Goal: Task Accomplishment & Management: Manage account settings

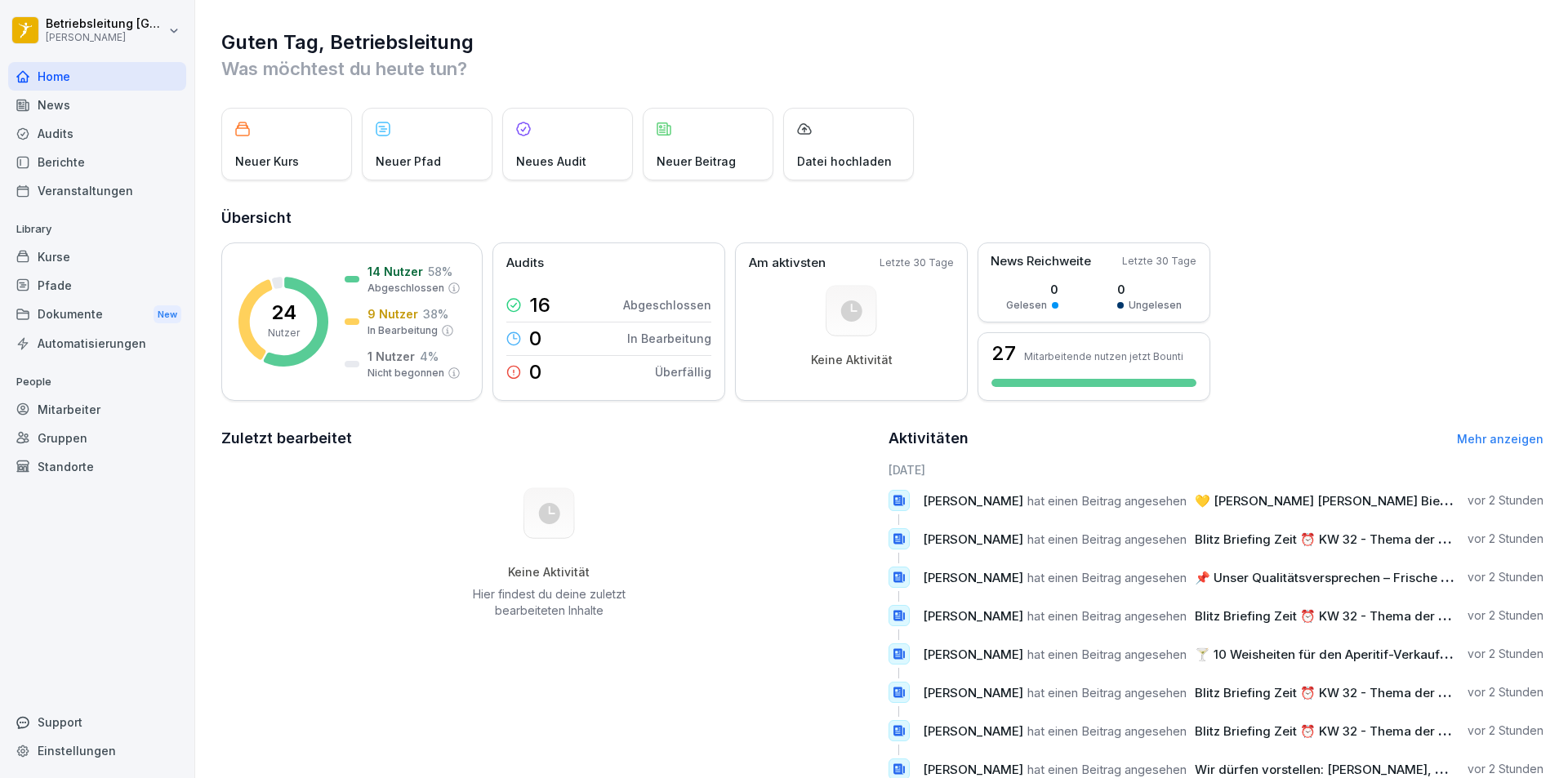
click at [98, 160] on div "Berichte" at bounding box center [97, 162] width 178 height 29
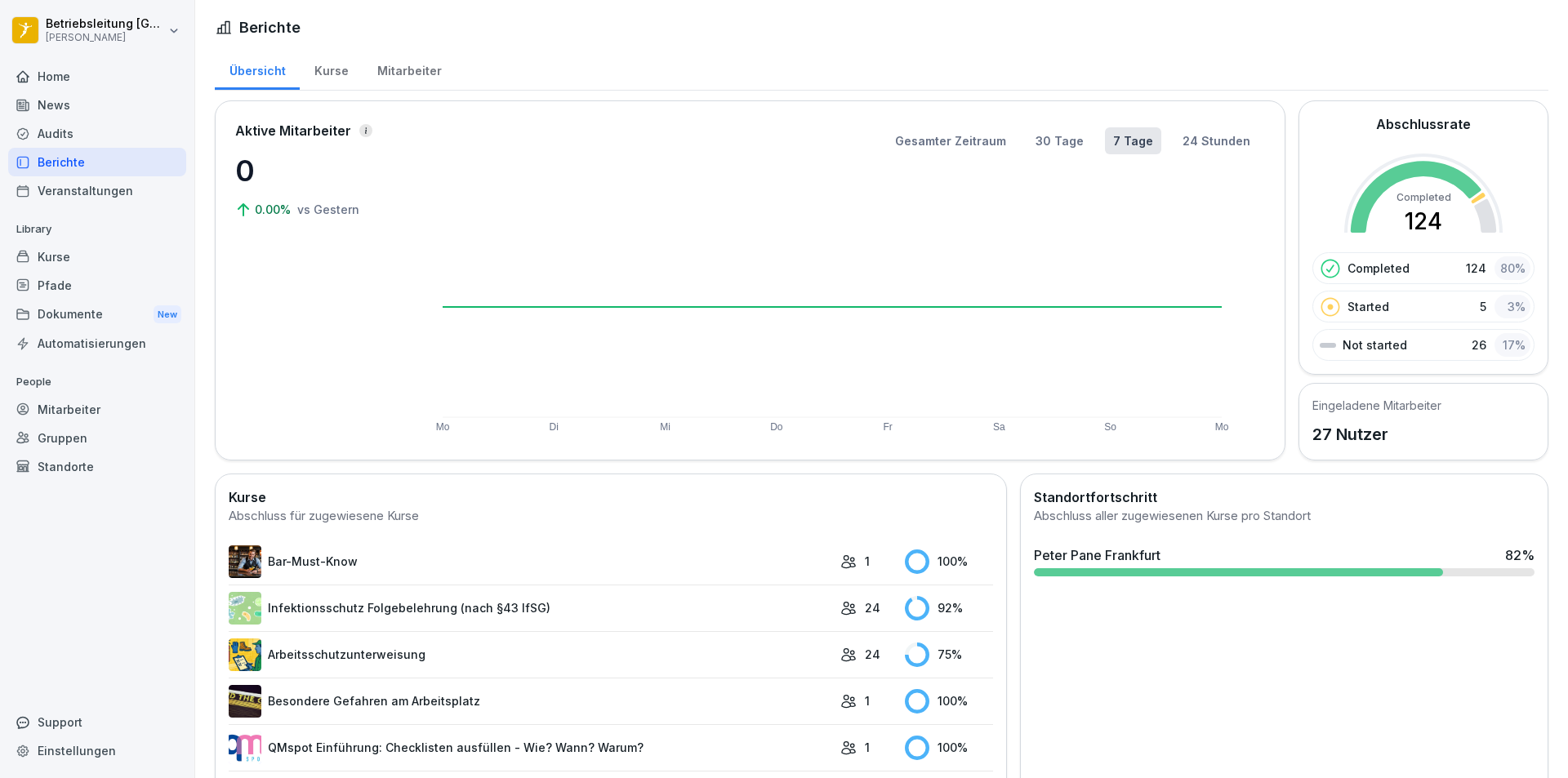
click at [84, 125] on div "Audits" at bounding box center [97, 133] width 178 height 29
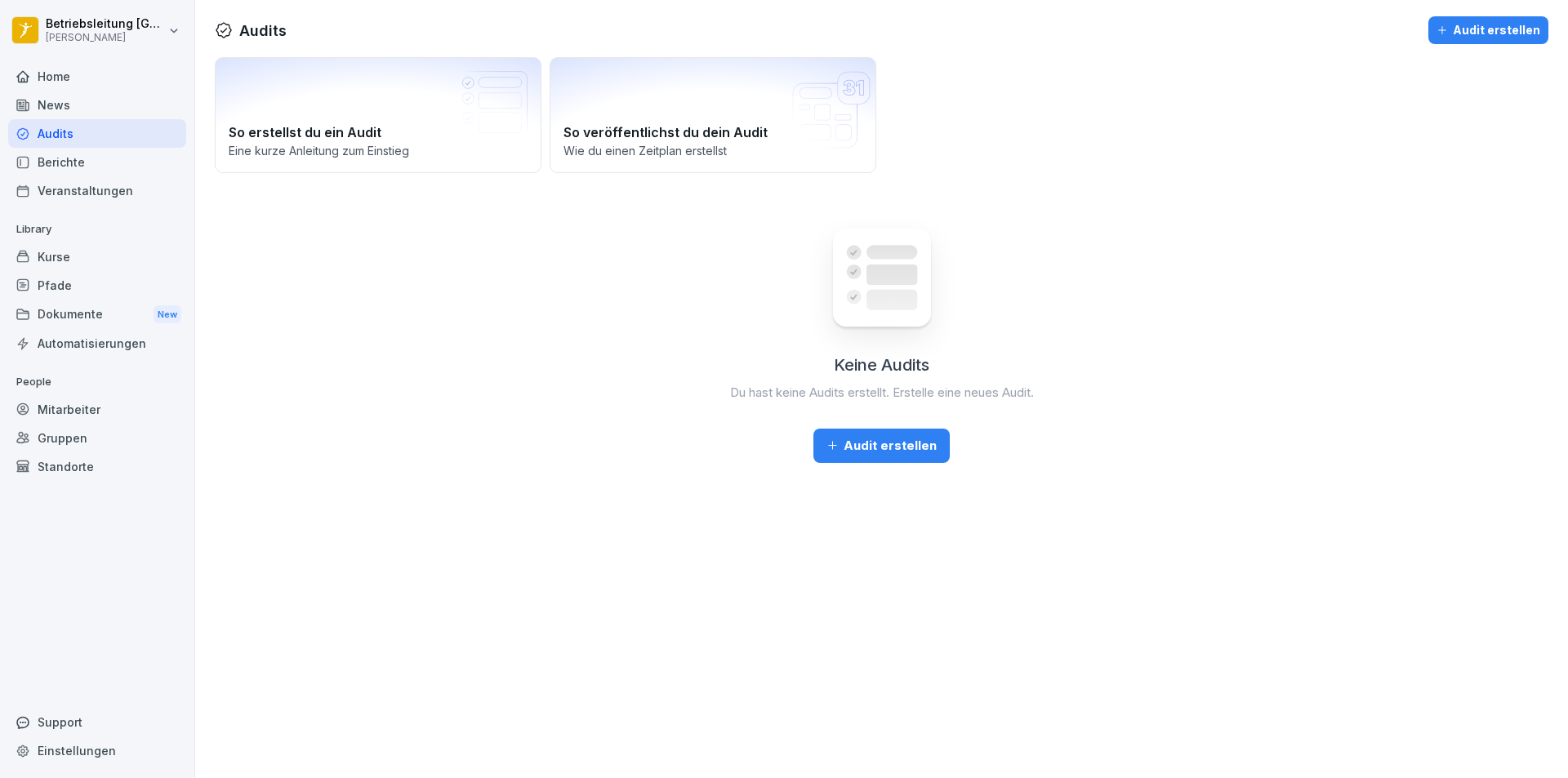
click at [71, 408] on div "Mitarbeiter" at bounding box center [97, 409] width 178 height 29
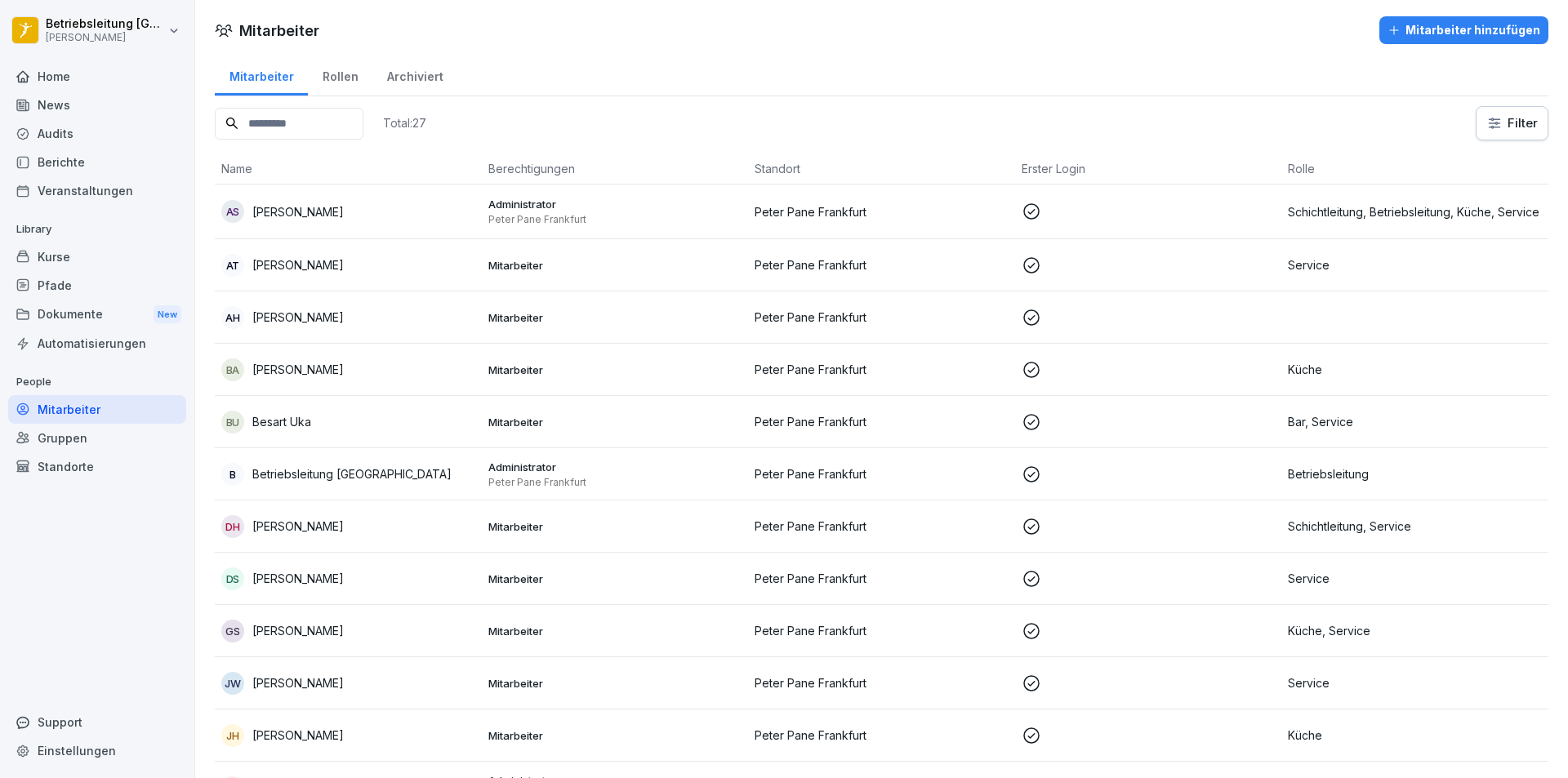
click at [1494, 32] on div "Mitarbeiter hinzufügen" at bounding box center [1465, 30] width 153 height 18
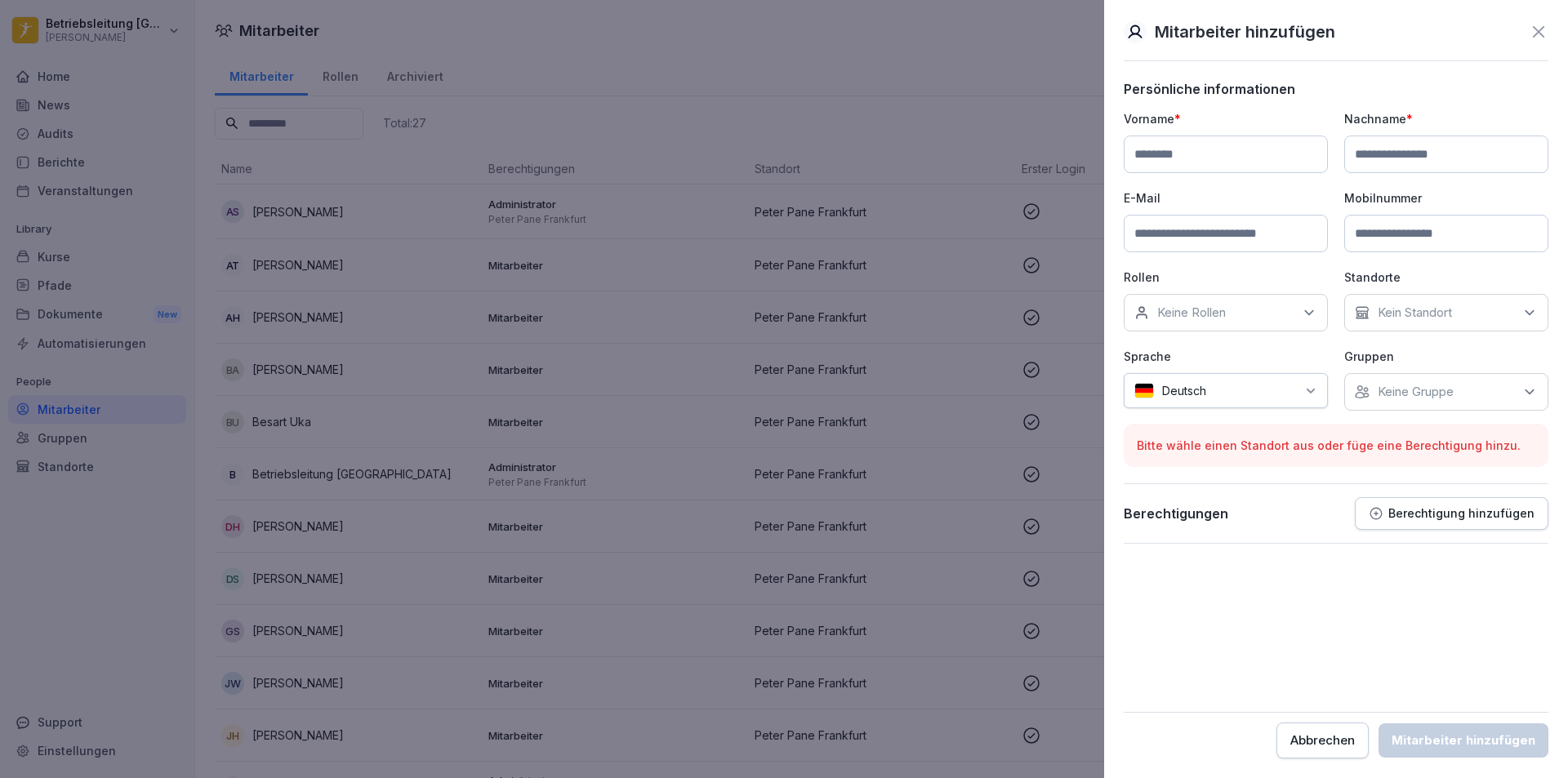
click at [1192, 146] on input at bounding box center [1226, 154] width 204 height 38
type input "****"
click at [1435, 147] on input at bounding box center [1446, 154] width 204 height 38
type input "********"
drag, startPoint x: 1222, startPoint y: 255, endPoint x: 1221, endPoint y: 239, distance: 16.0
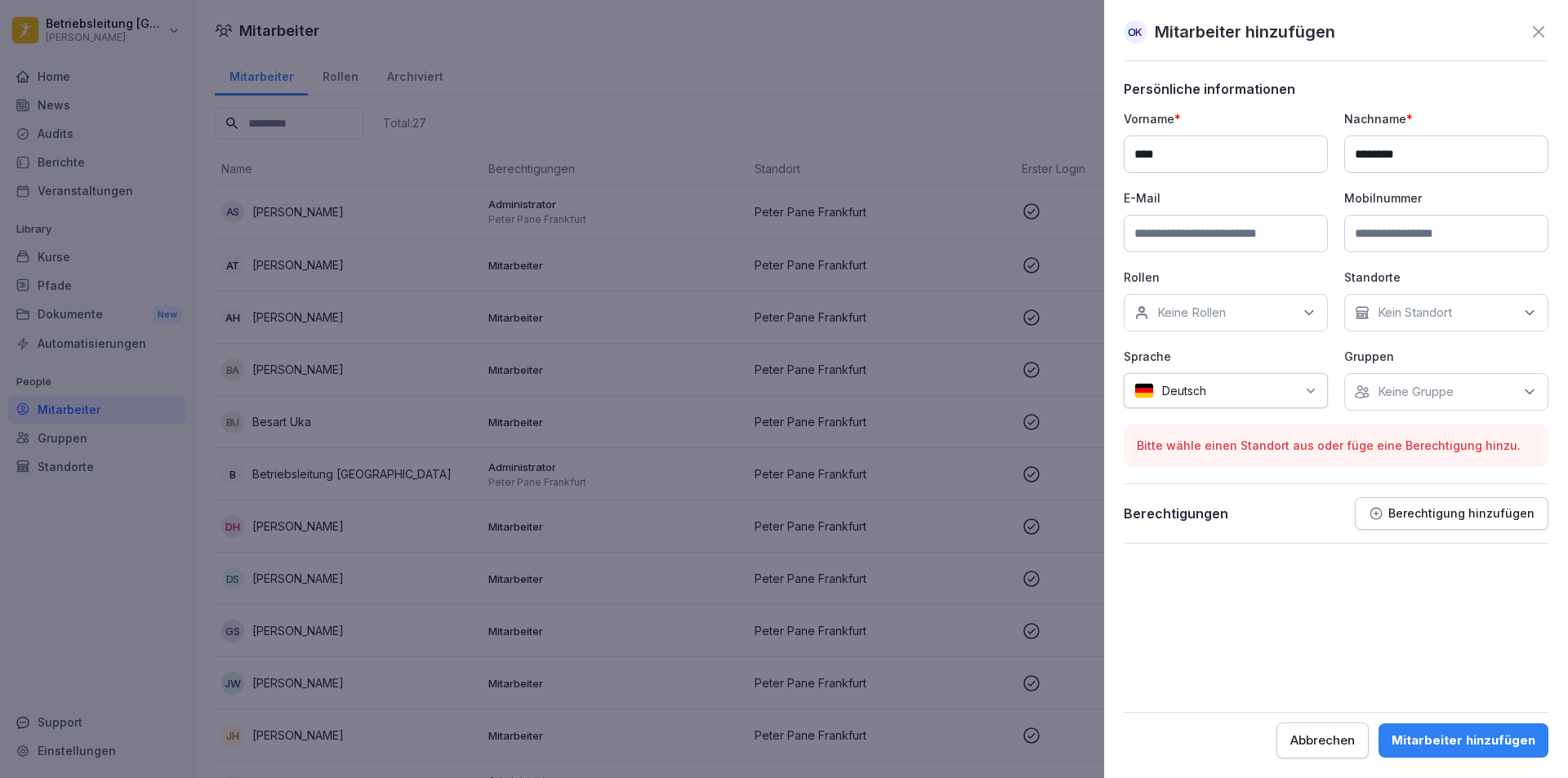
click at [1222, 253] on div "Vorname * **** Nachname * ******** E-Mail Mobilnummer Rollen Keine Rollen Stand…" at bounding box center [1336, 261] width 425 height 300
click at [1220, 239] on input at bounding box center [1226, 234] width 204 height 38
type input "**********"
click at [1414, 237] on input at bounding box center [1446, 234] width 204 height 38
click at [1249, 312] on div "Keine Rollen" at bounding box center [1226, 313] width 204 height 38
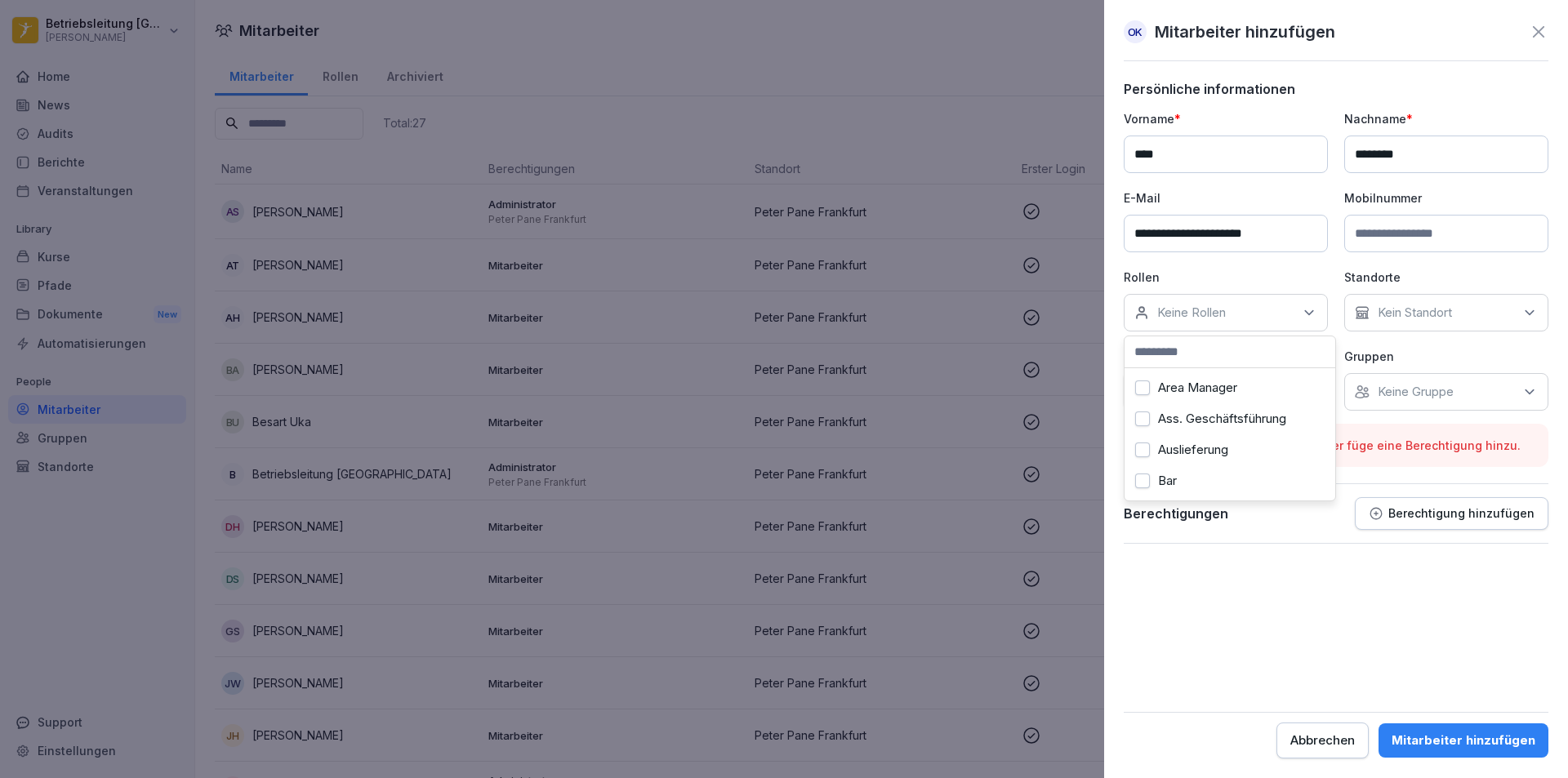
click at [1145, 484] on button "Bar" at bounding box center [1142, 481] width 15 height 15
click at [1426, 320] on p "Kein Standort" at bounding box center [1415, 312] width 75 height 16
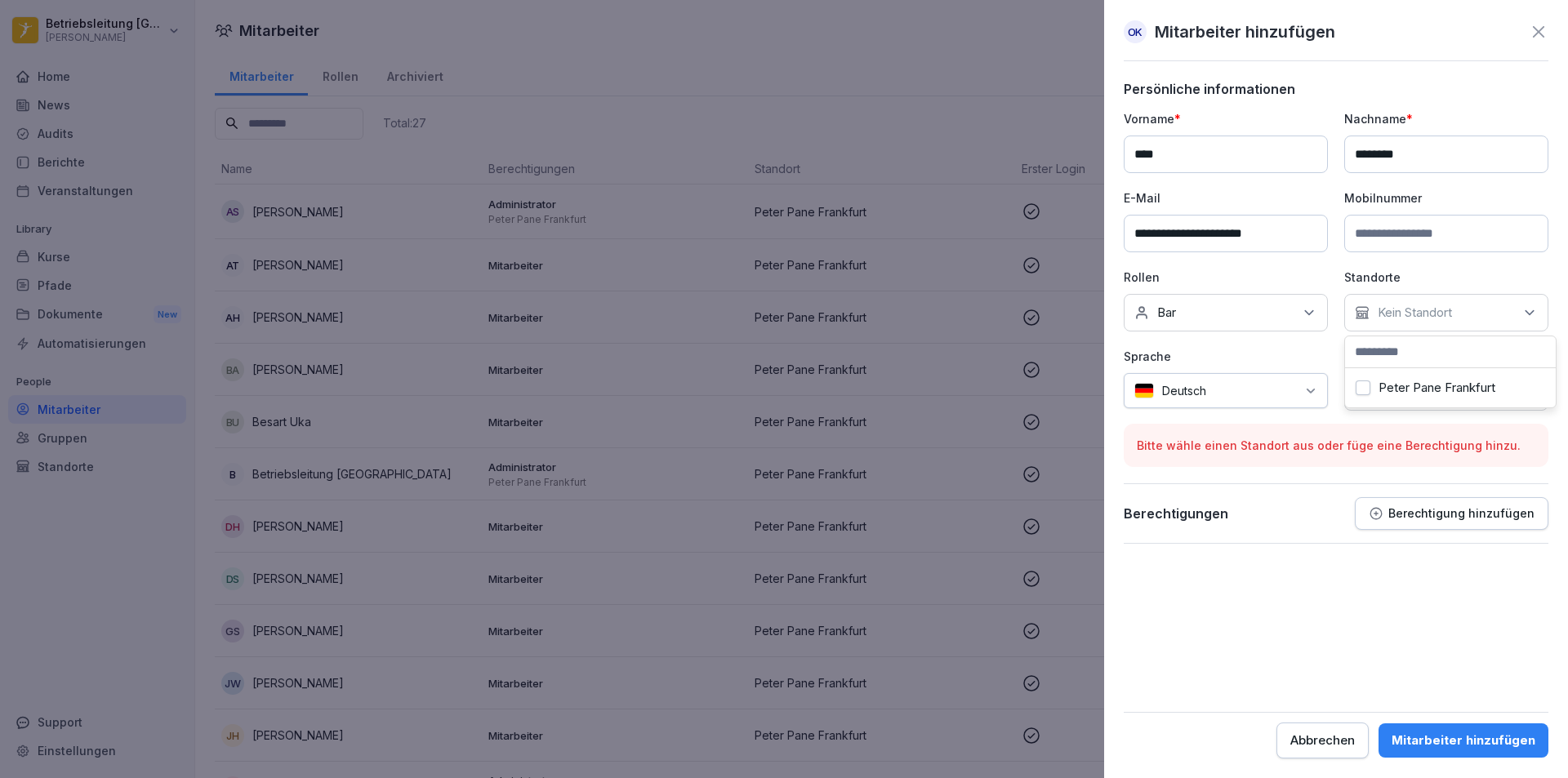
click at [1420, 390] on label "Peter Pane Frankfurt" at bounding box center [1437, 388] width 116 height 15
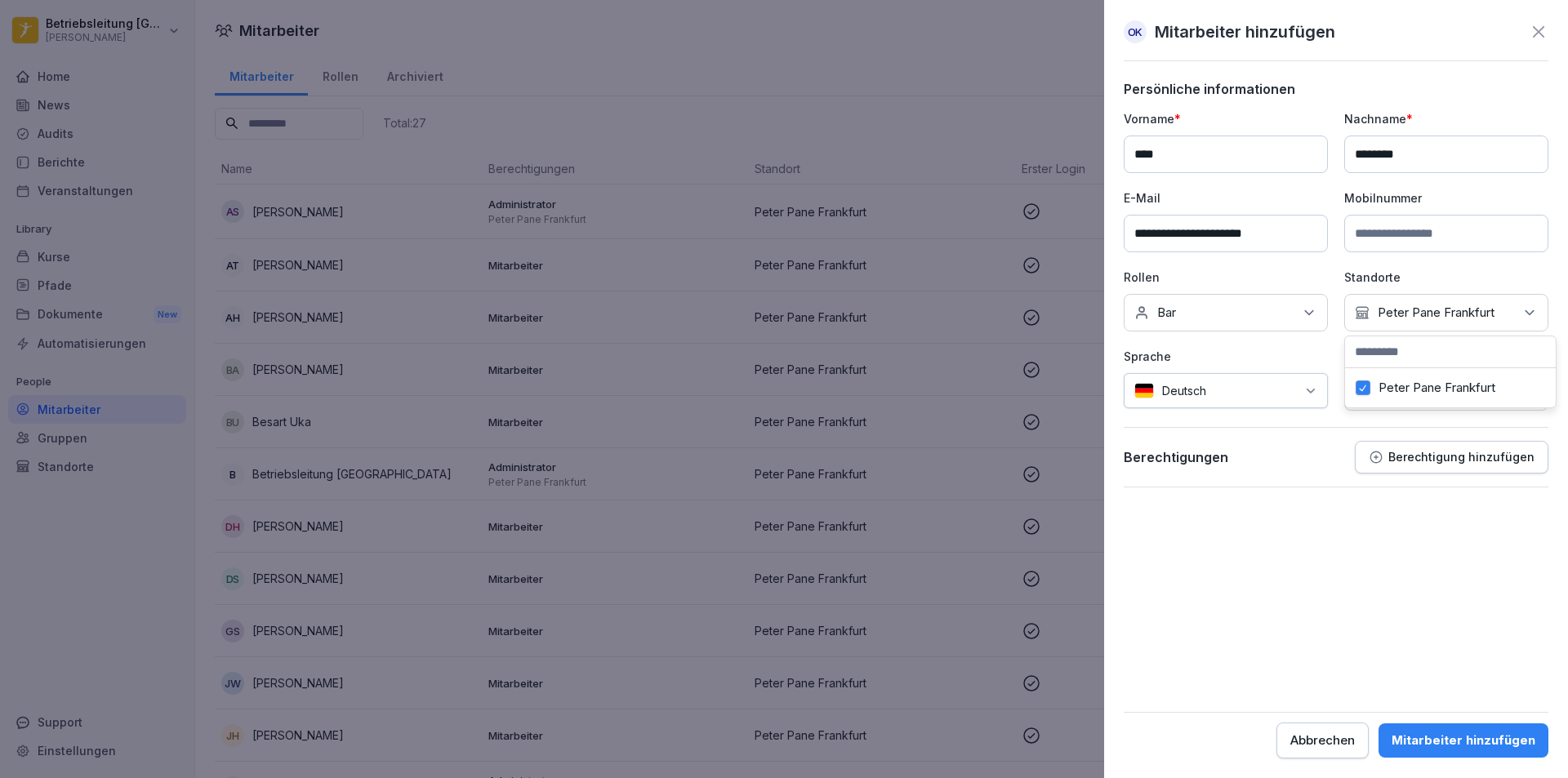
click at [1320, 555] on form "**********" at bounding box center [1336, 419] width 425 height 678
click at [1453, 396] on p "Keine Gruppe" at bounding box center [1416, 392] width 76 height 16
click at [1417, 559] on form "**********" at bounding box center [1336, 419] width 425 height 678
click at [1407, 457] on p "Berechtigung hinzufügen" at bounding box center [1462, 457] width 146 height 13
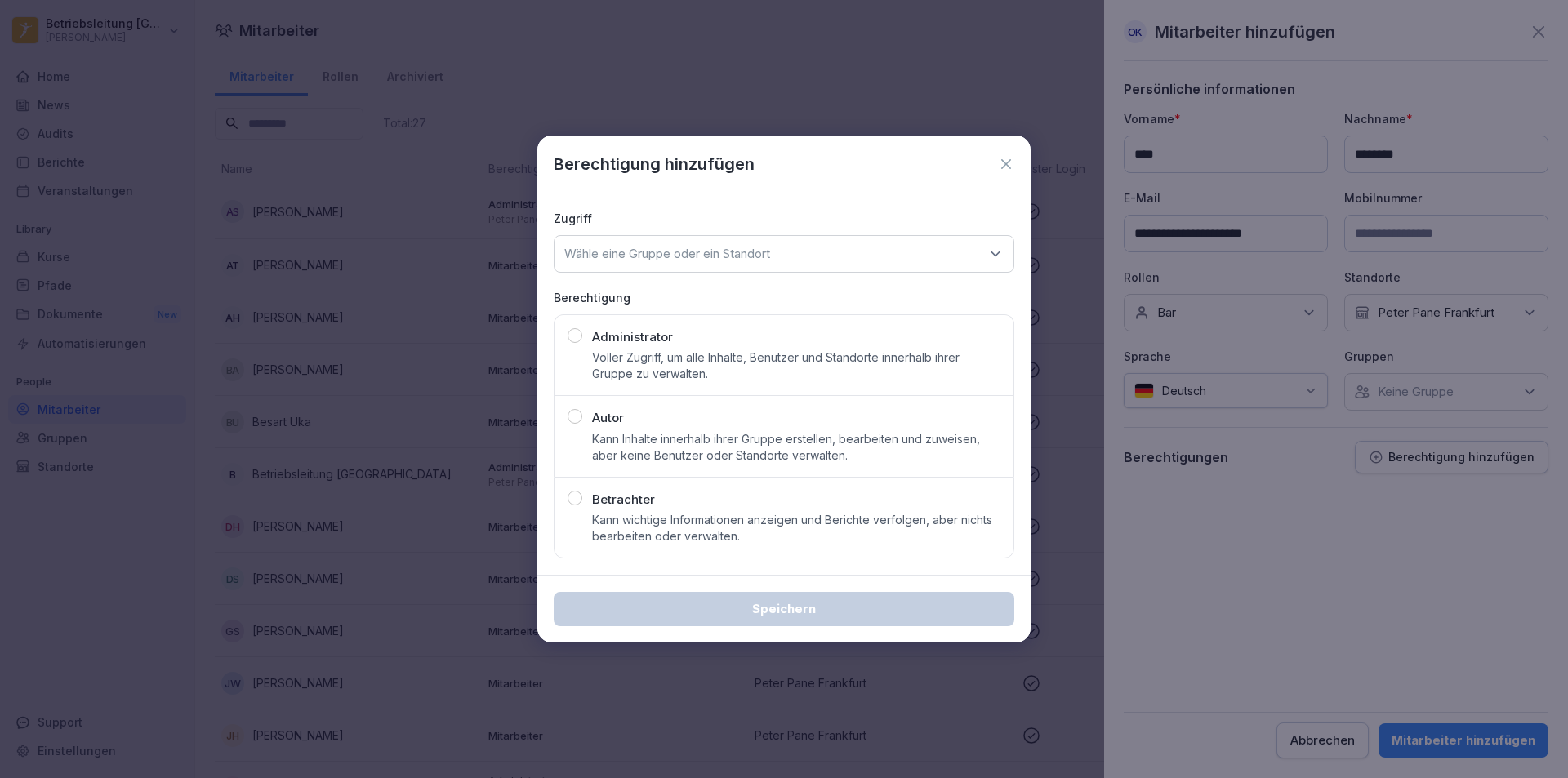
click at [577, 497] on div "button" at bounding box center [575, 497] width 15 height 15
click at [828, 250] on div "Wähle eine Gruppe oder ein Standort" at bounding box center [784, 254] width 461 height 38
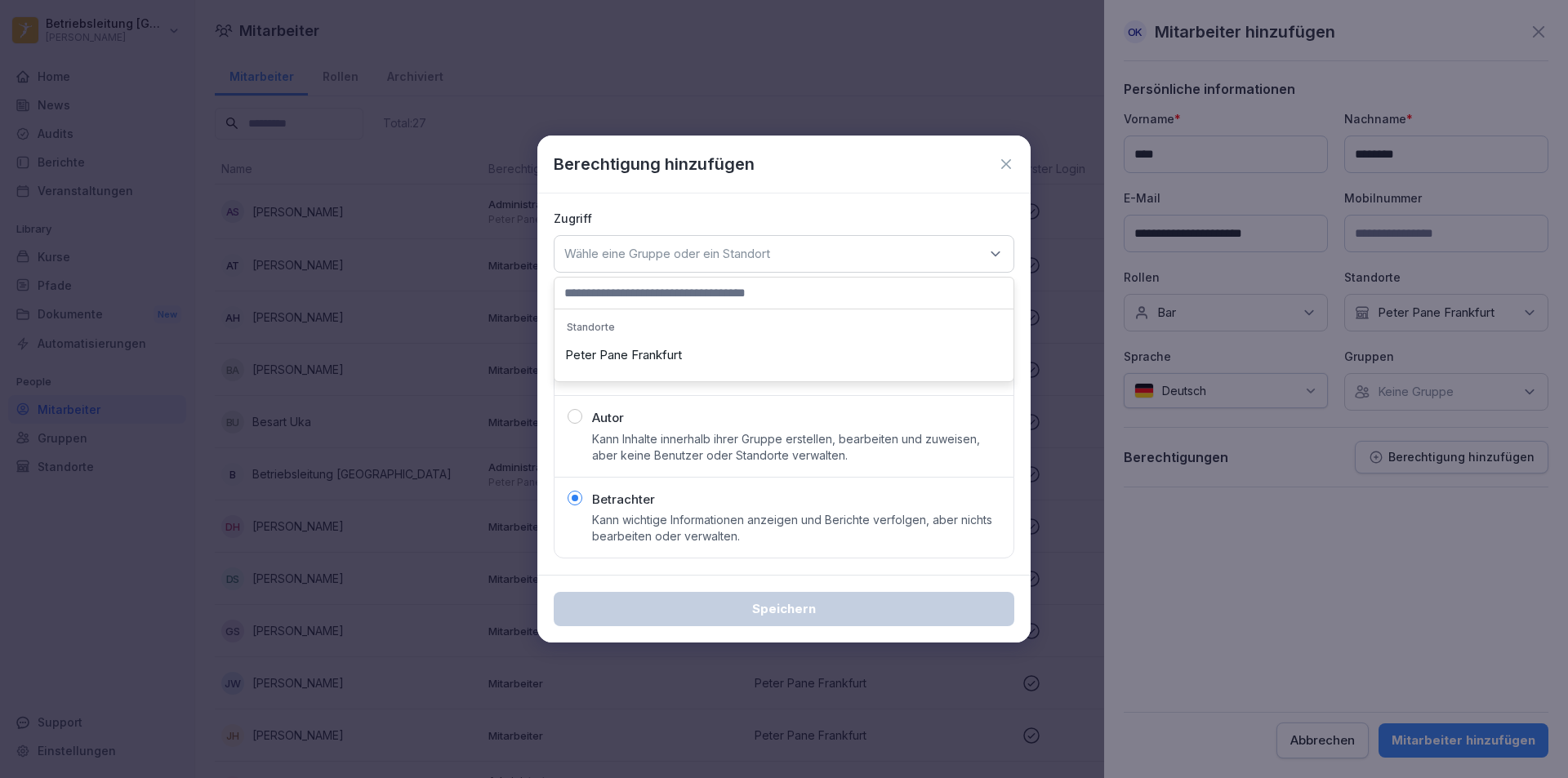
click at [678, 348] on div "Peter Pane Frankfurt" at bounding box center [784, 355] width 451 height 31
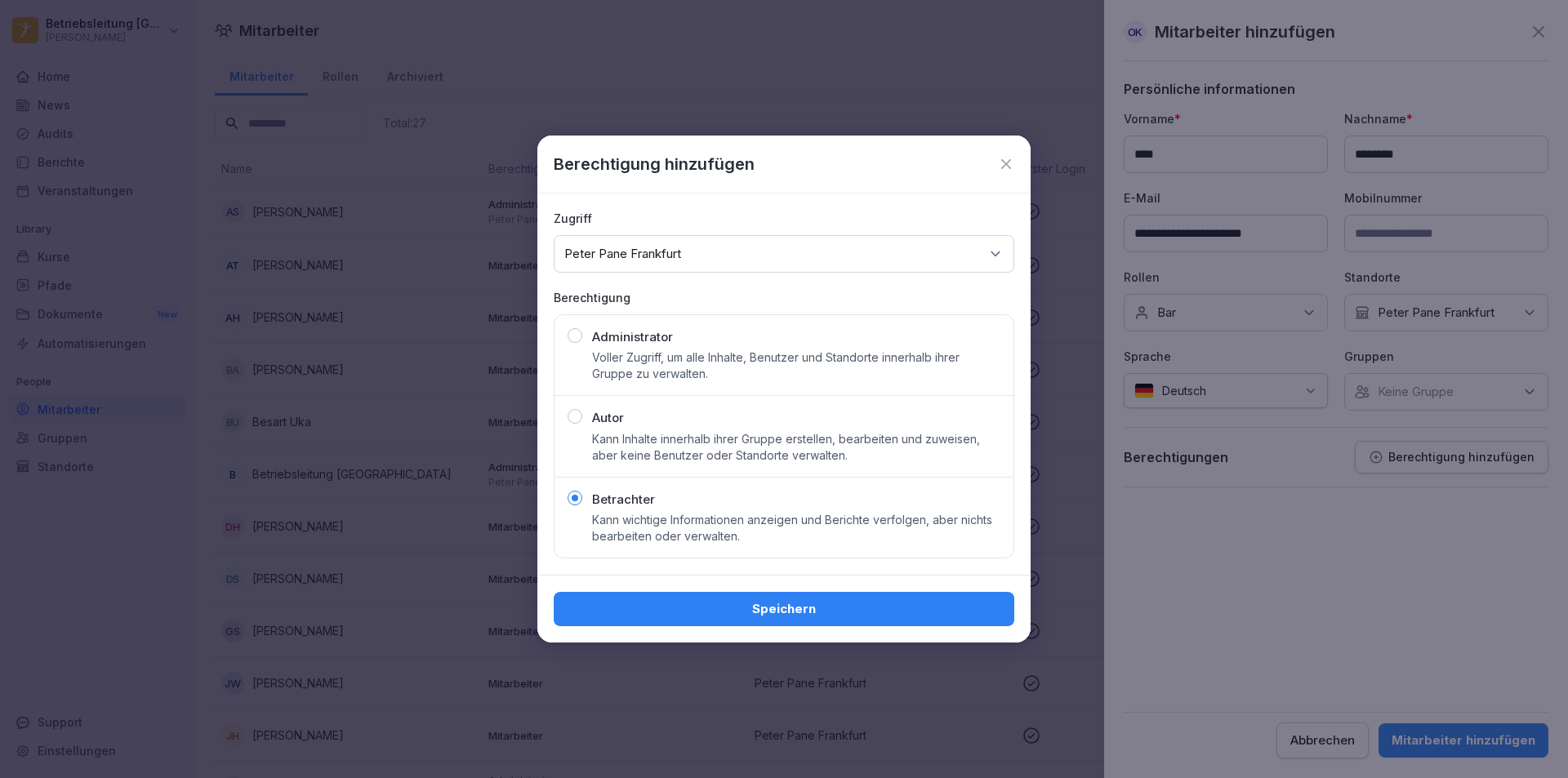
click at [754, 606] on div "Speichern" at bounding box center [784, 609] width 435 height 18
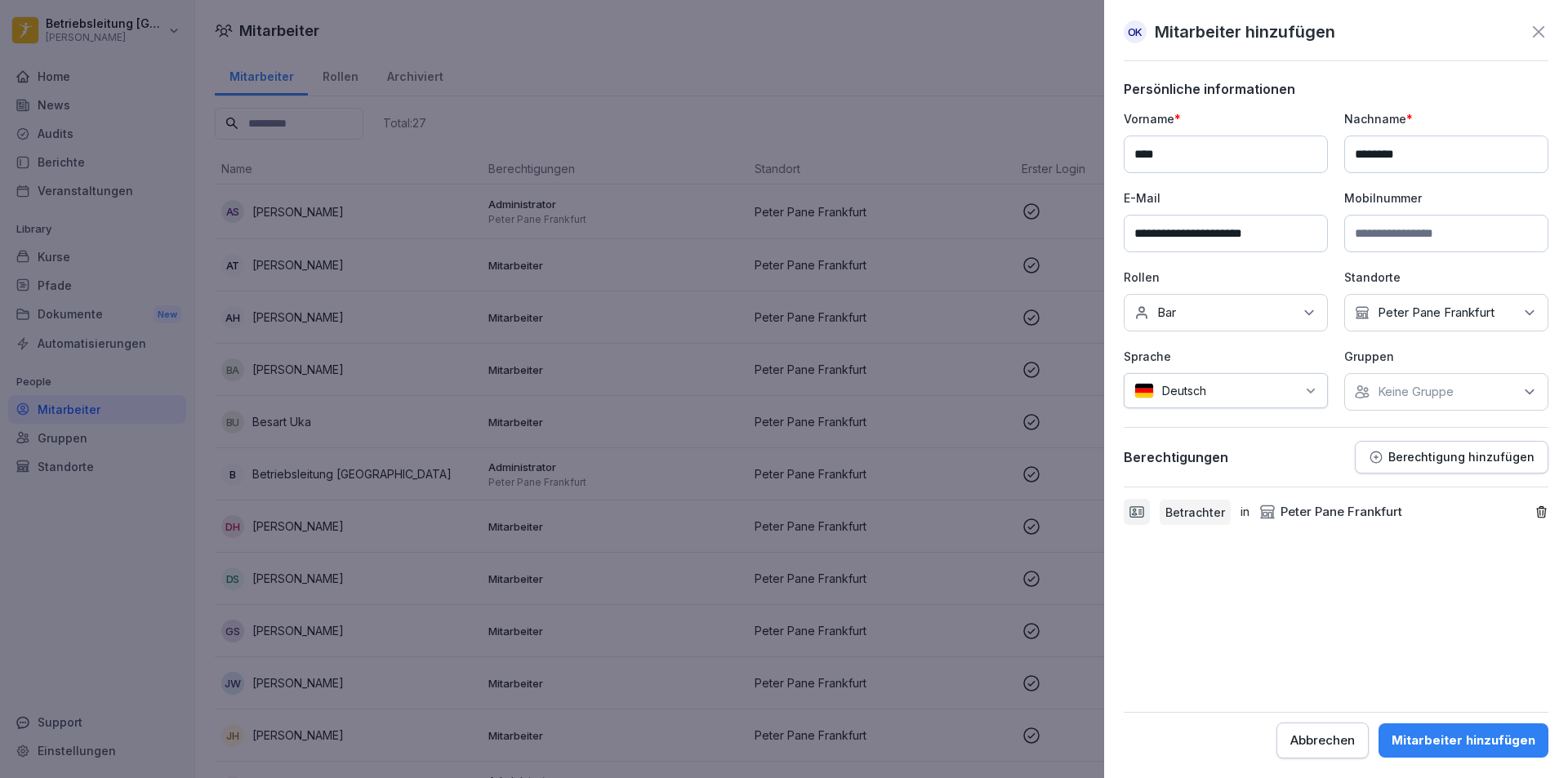
click at [1472, 736] on div "Mitarbeiter hinzufügen" at bounding box center [1464, 741] width 143 height 18
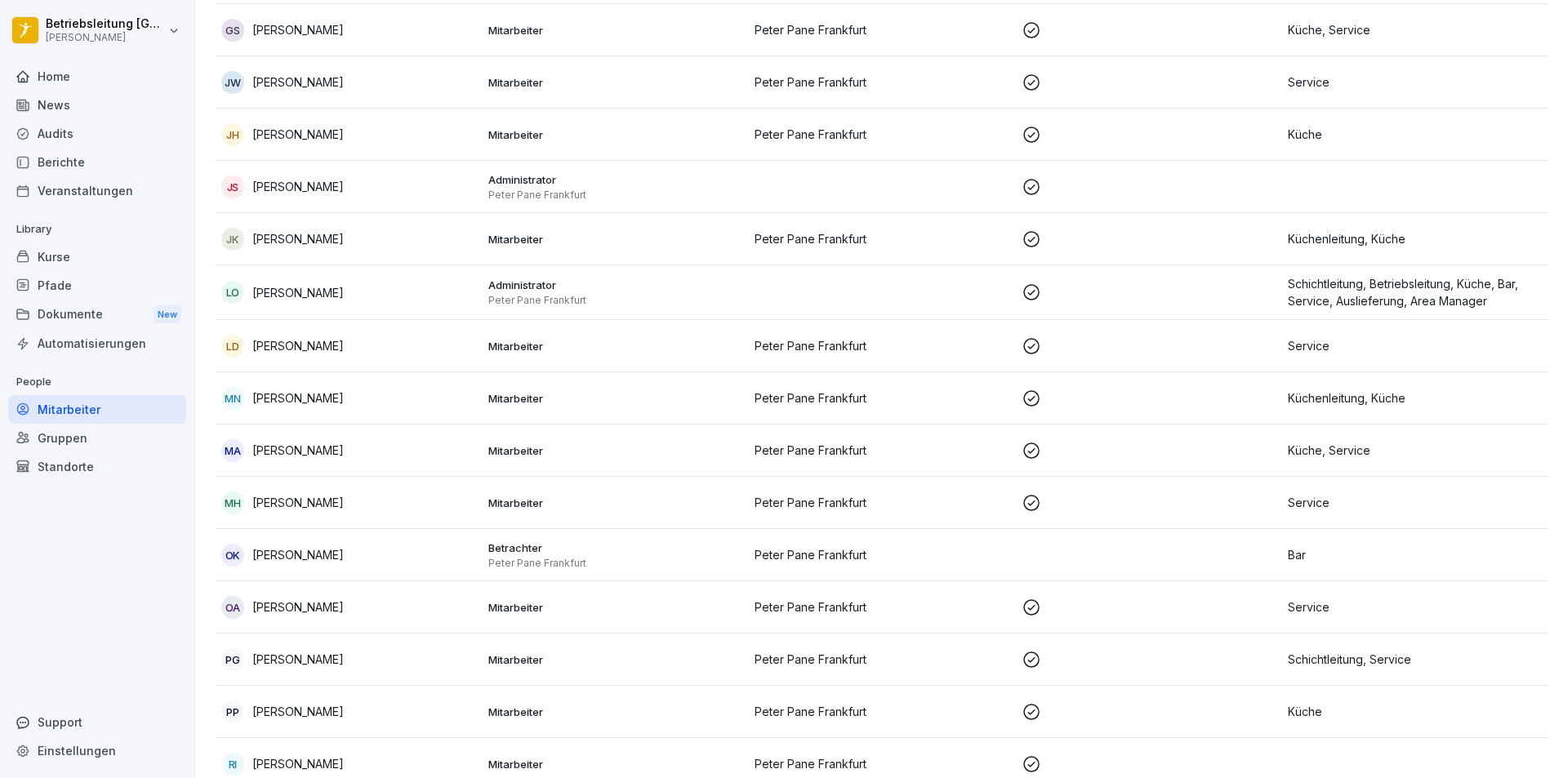
scroll to position [654, 0]
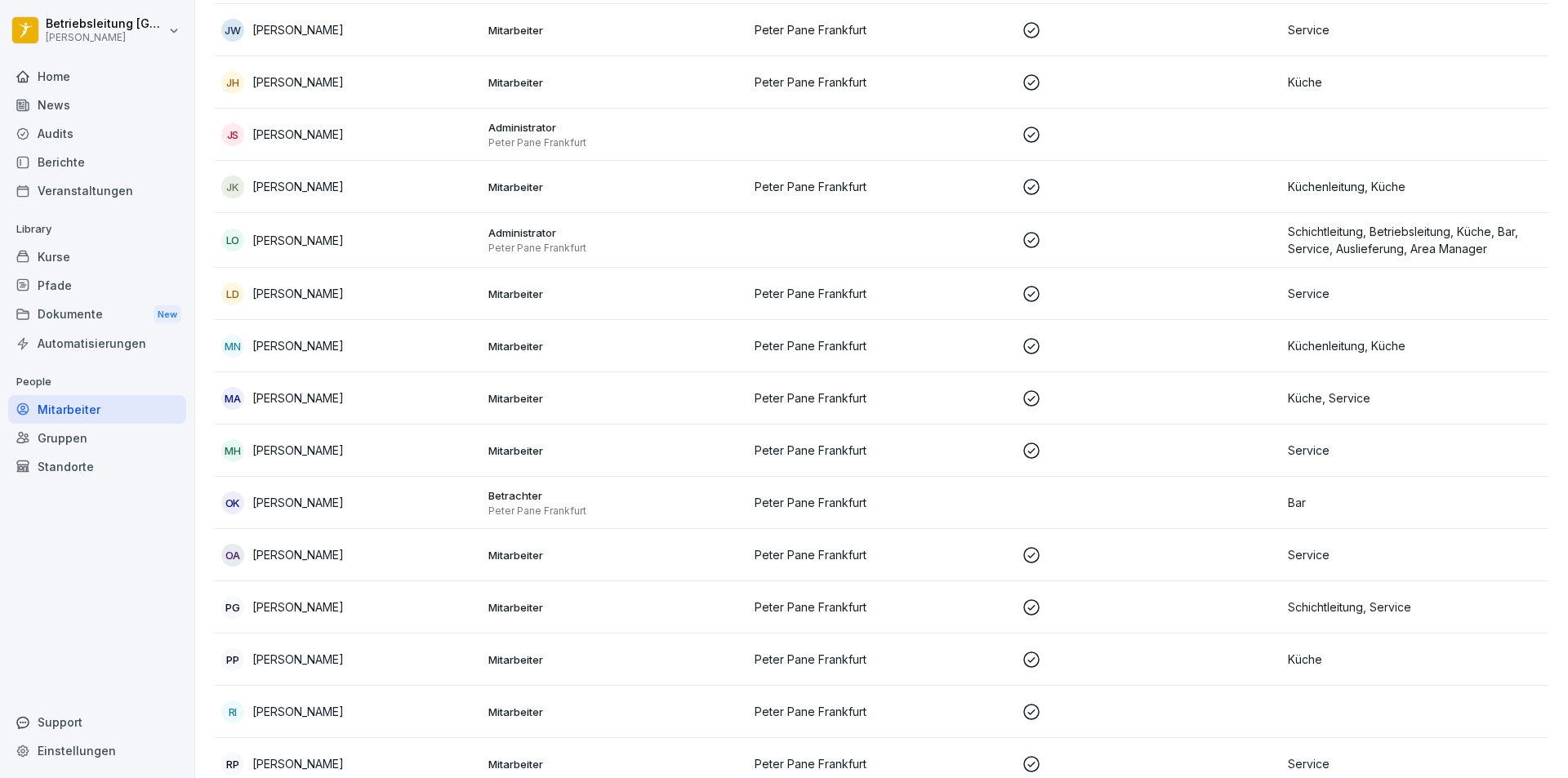
click at [522, 494] on p "Betrachter" at bounding box center [615, 495] width 254 height 15
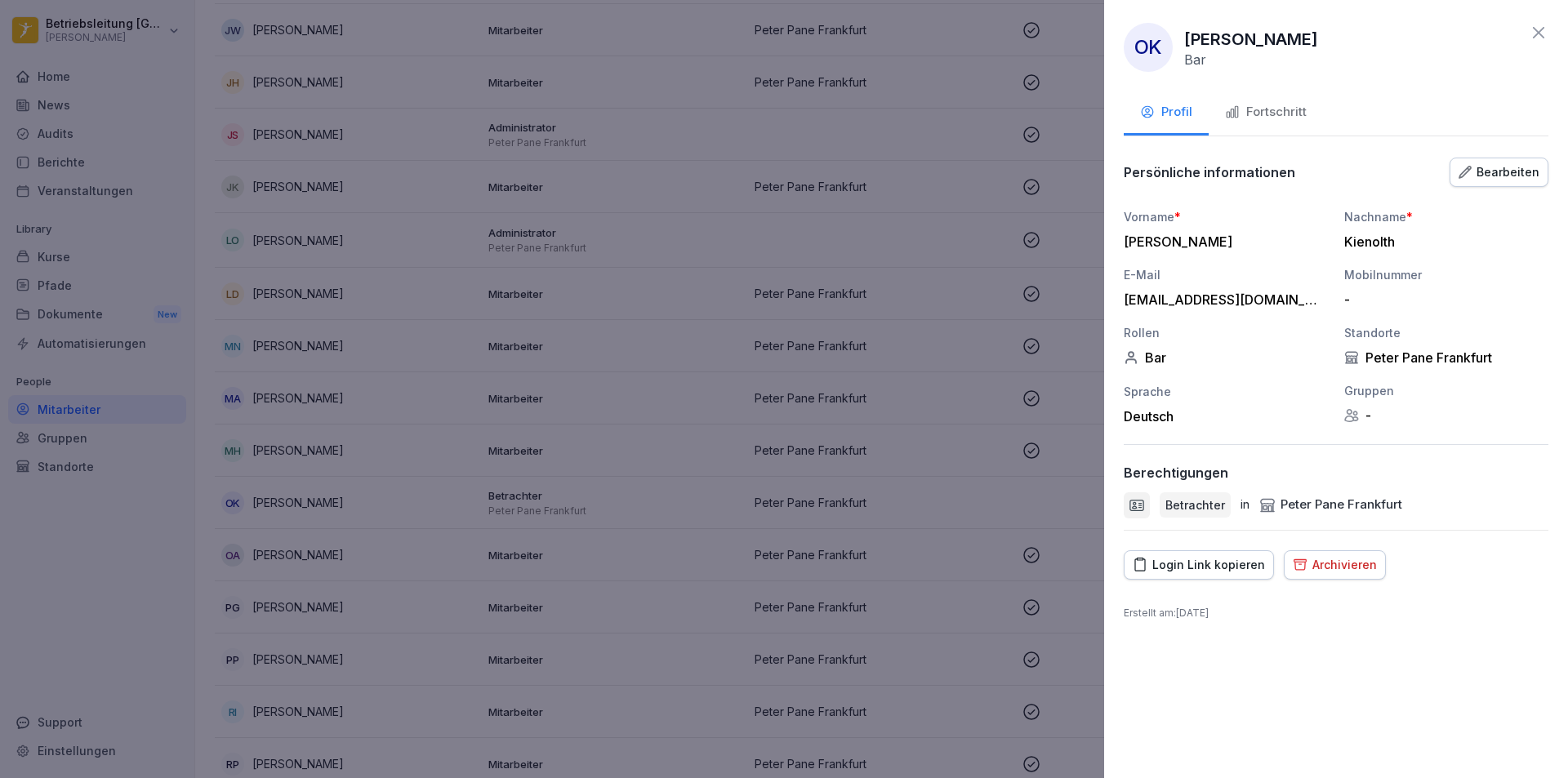
click at [1484, 167] on div "Bearbeiten" at bounding box center [1498, 172] width 81 height 18
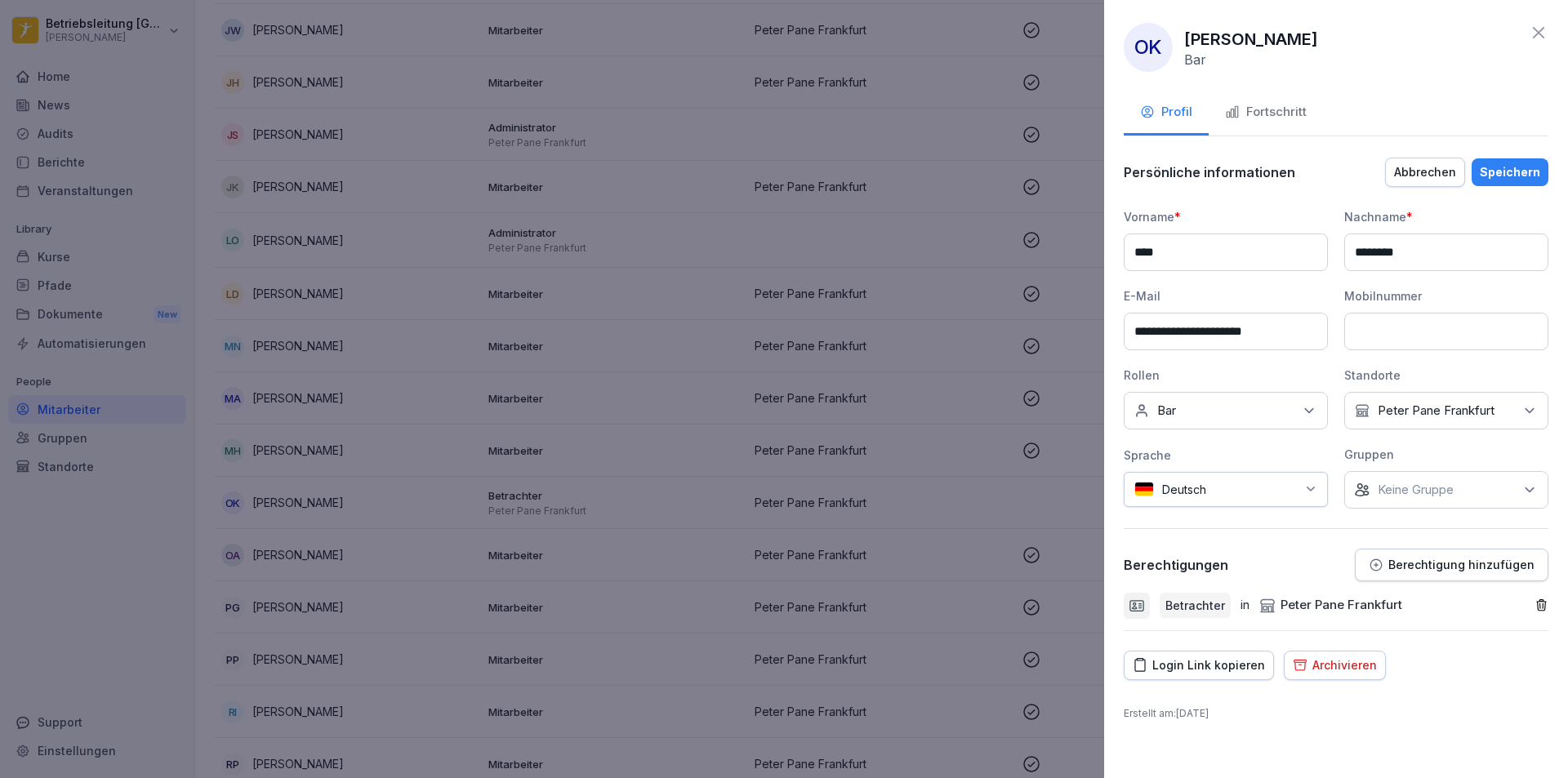
click at [1544, 603] on icon "button" at bounding box center [1542, 606] width 14 height 14
click at [1533, 178] on div "Speichern" at bounding box center [1510, 172] width 61 height 18
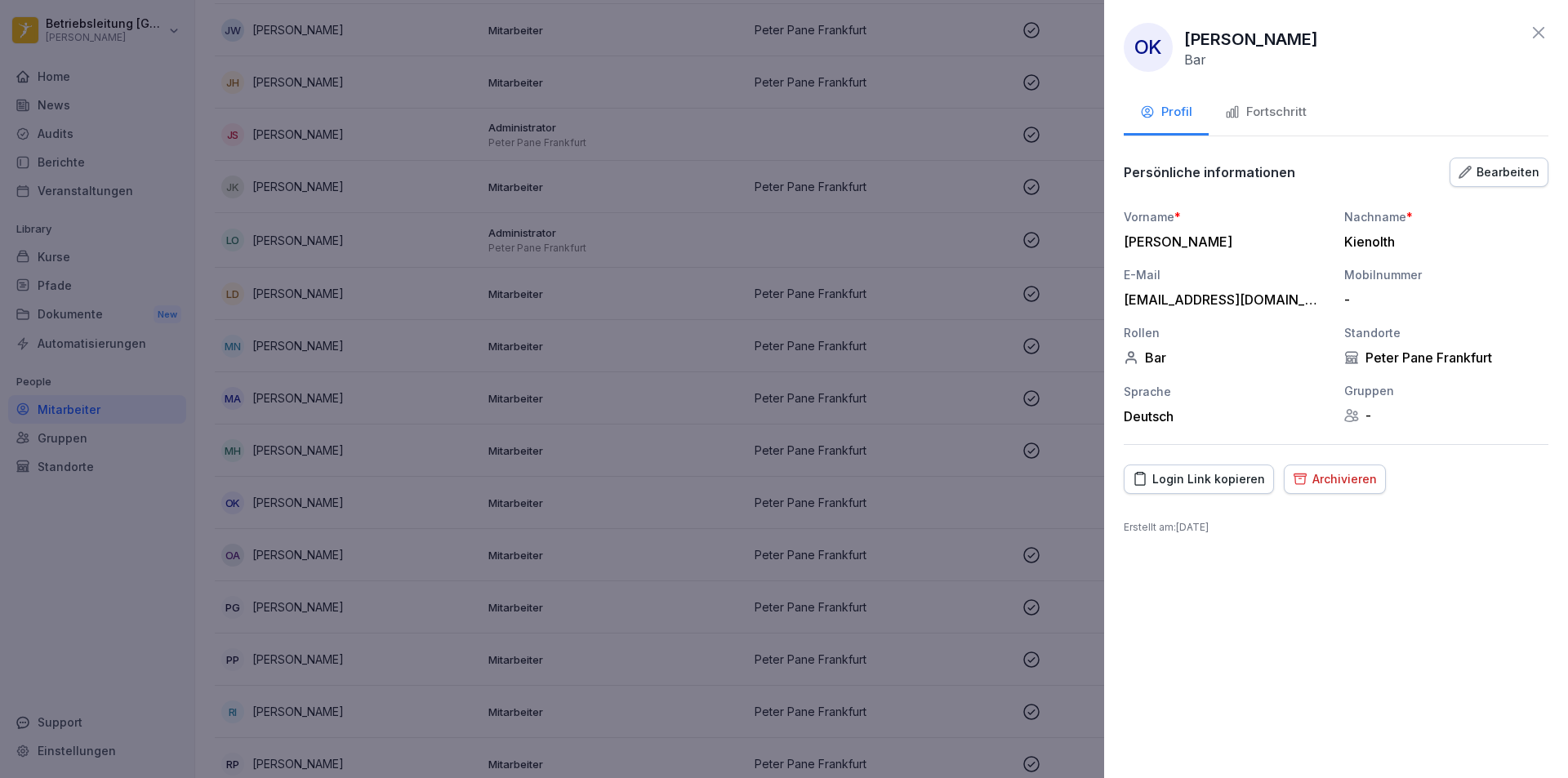
click at [1539, 31] on icon at bounding box center [1539, 33] width 20 height 20
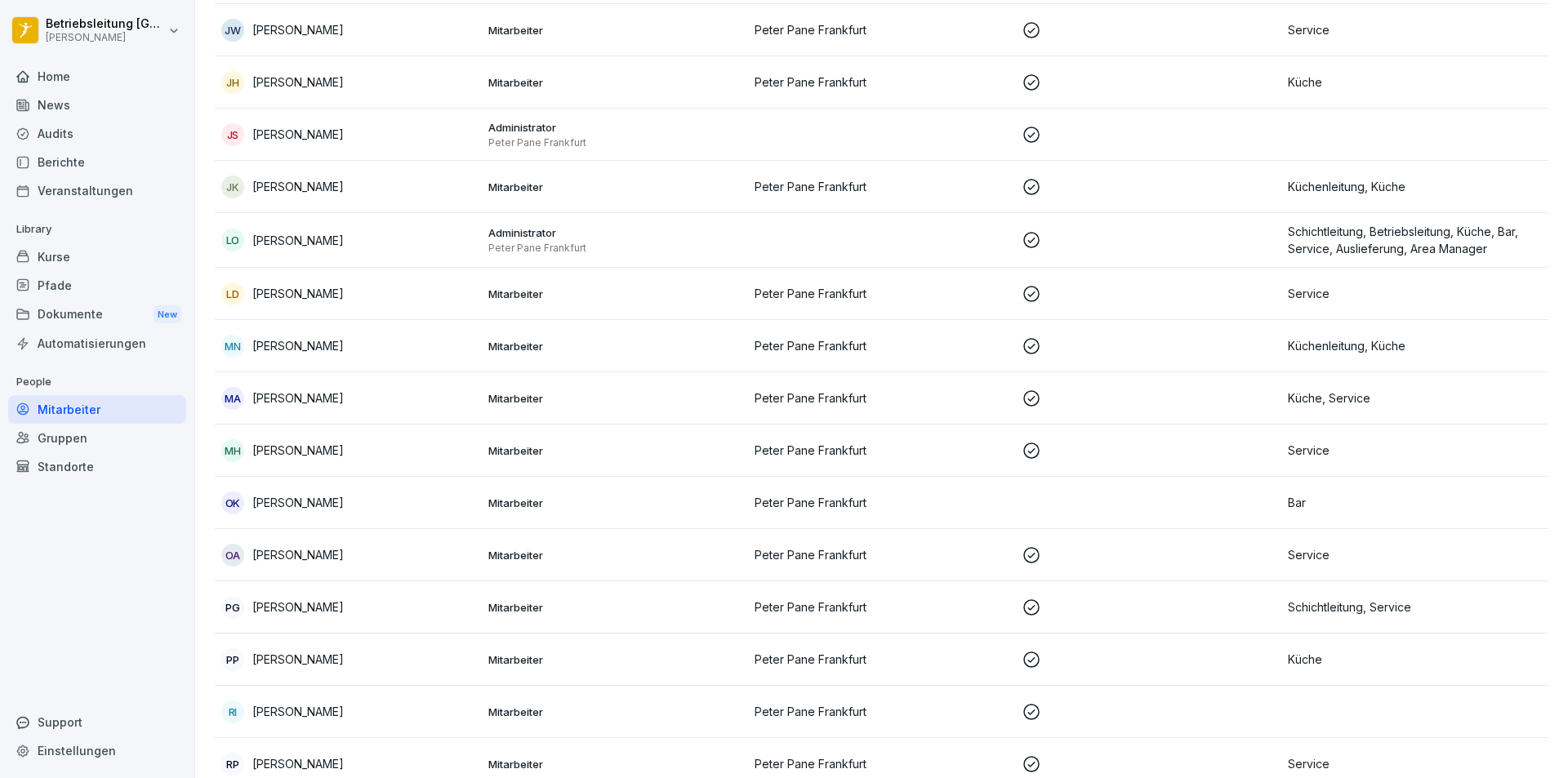
click at [326, 508] on div "OK [PERSON_NAME]" at bounding box center [347, 502] width 254 height 23
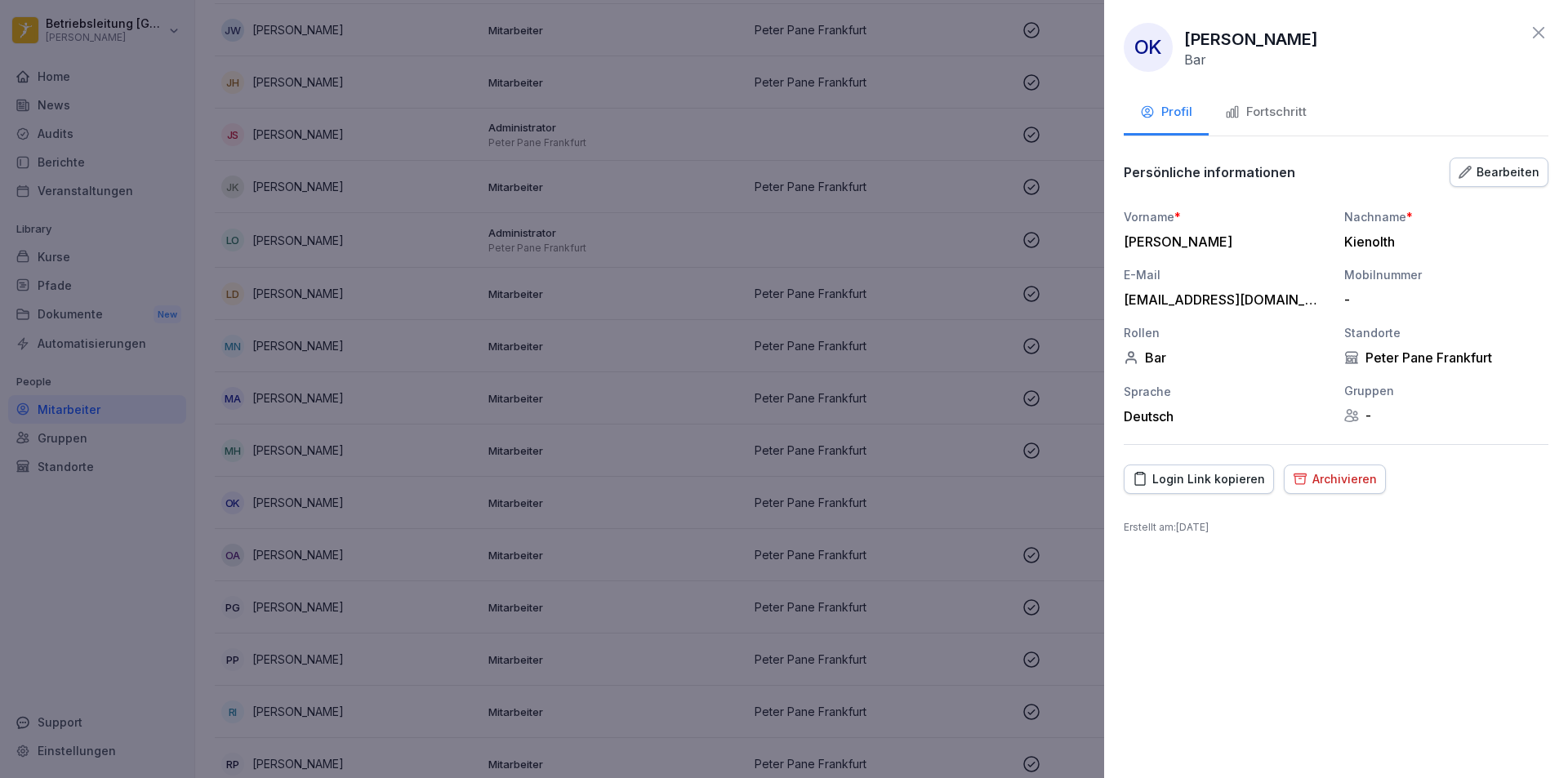
click at [1523, 182] on button "Bearbeiten" at bounding box center [1498, 172] width 98 height 30
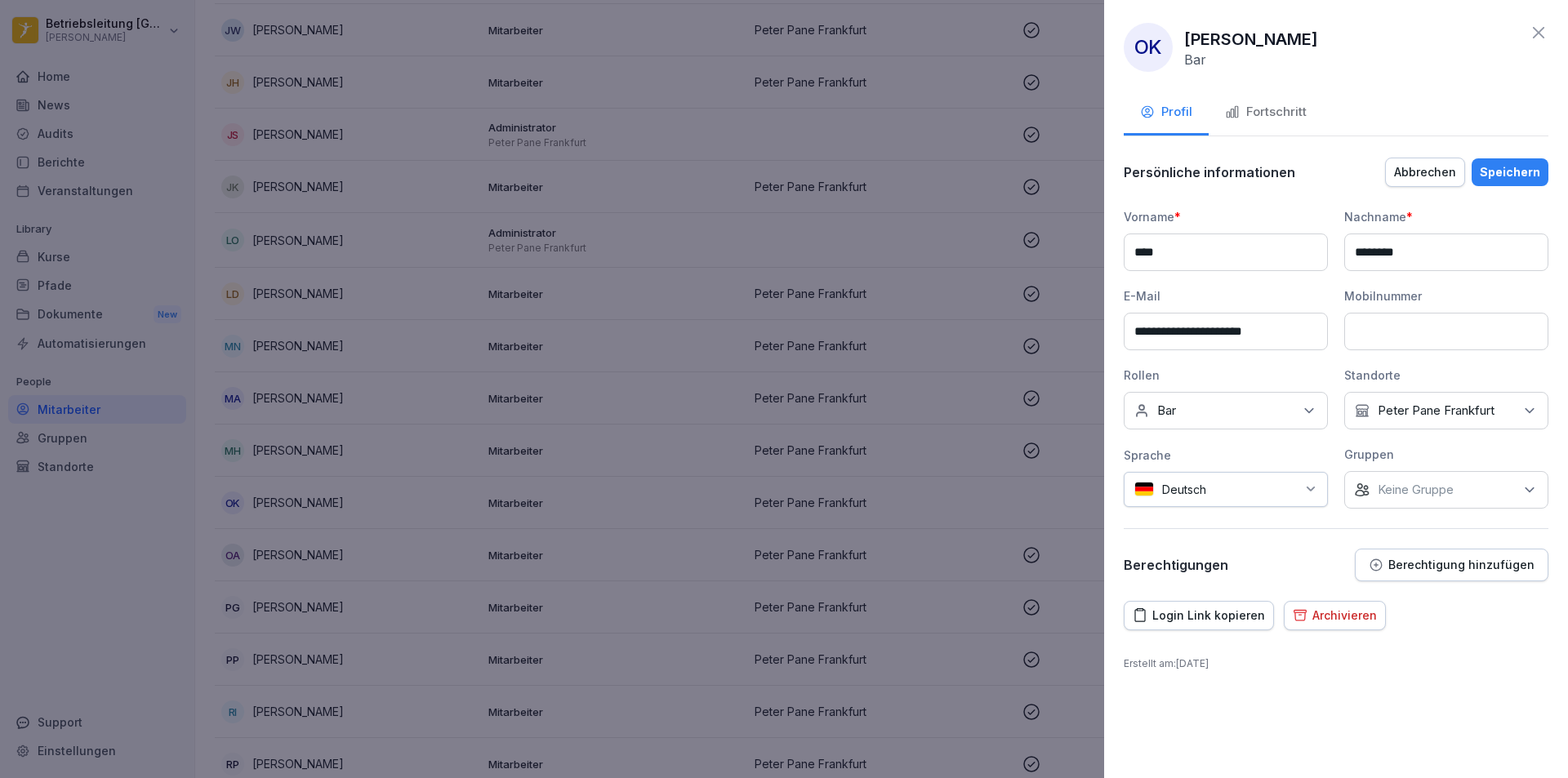
click at [1263, 107] on div "Fortschritt" at bounding box center [1266, 111] width 82 height 19
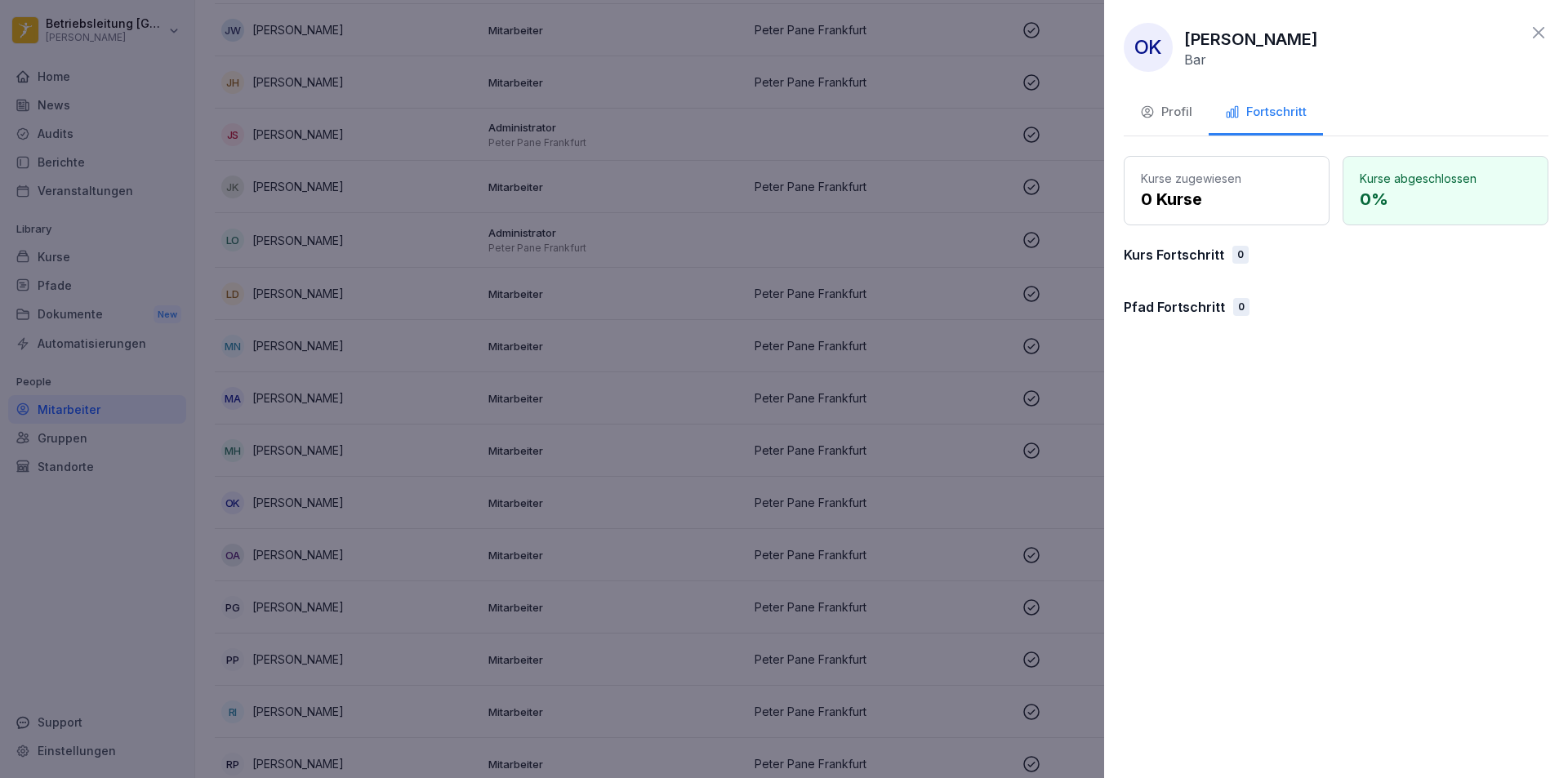
click at [1179, 112] on div "Profil" at bounding box center [1166, 111] width 53 height 19
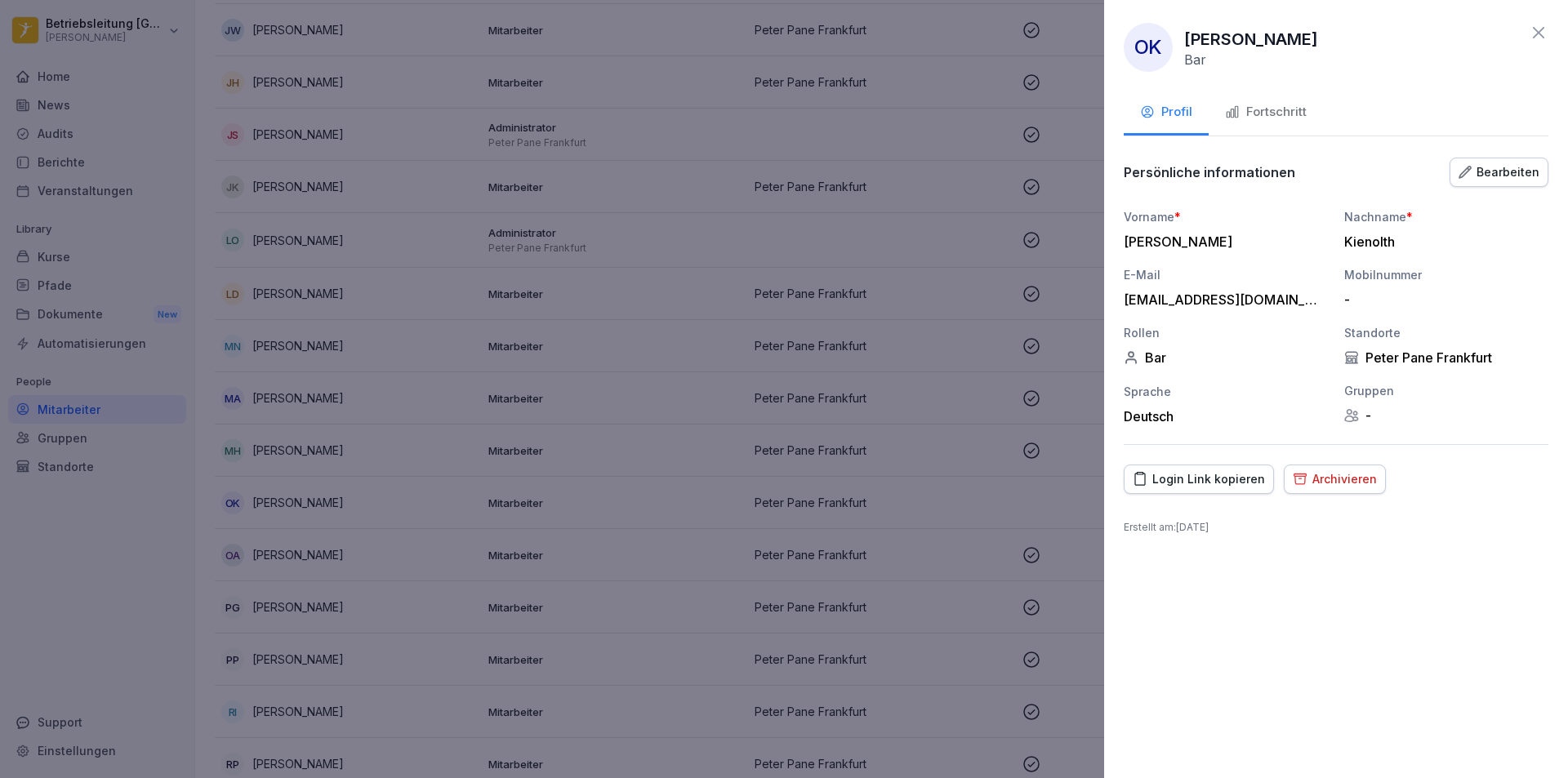
click at [1503, 170] on div "Bearbeiten" at bounding box center [1498, 172] width 81 height 18
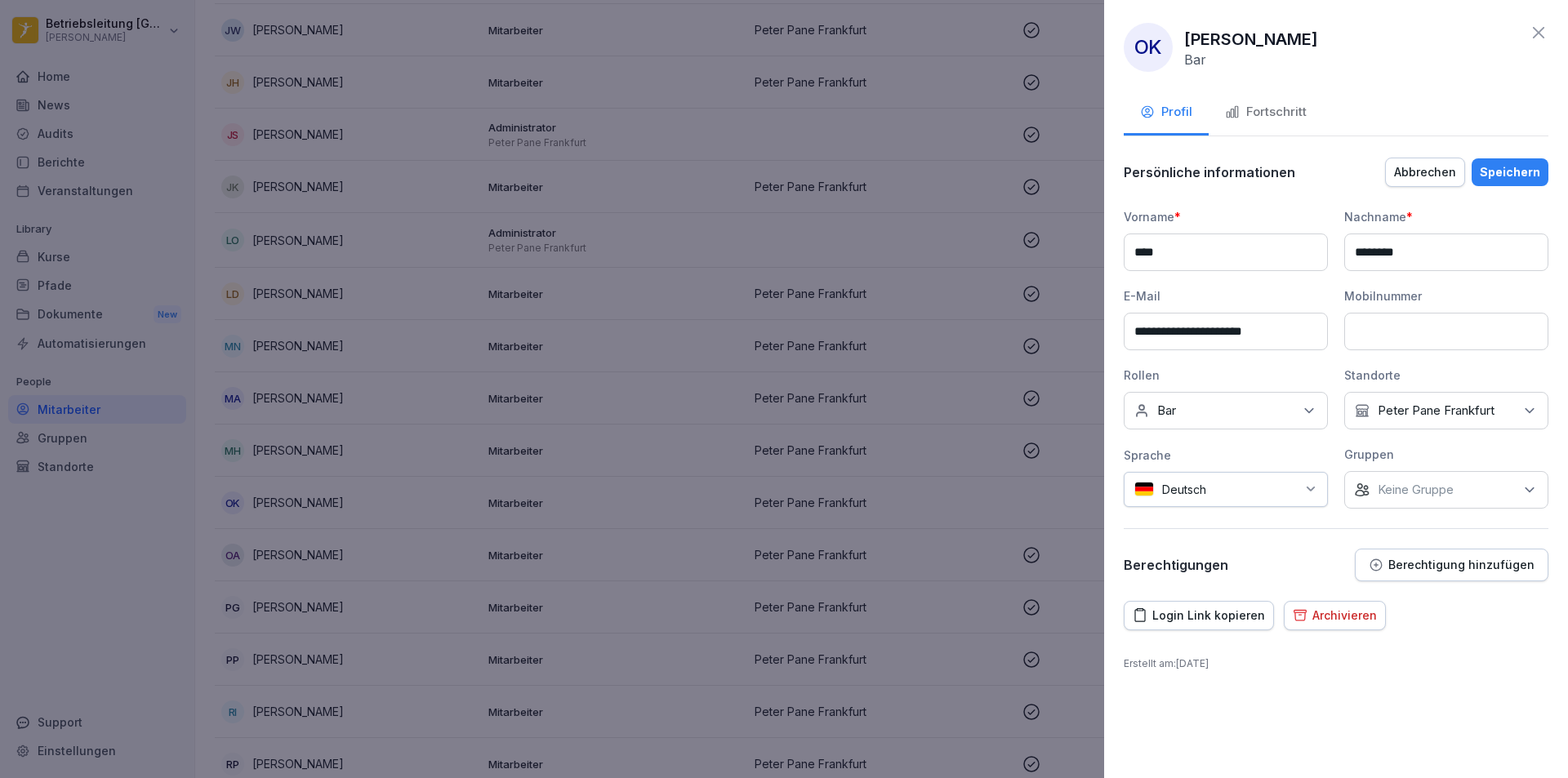
click at [1384, 568] on icon "button" at bounding box center [1376, 565] width 15 height 15
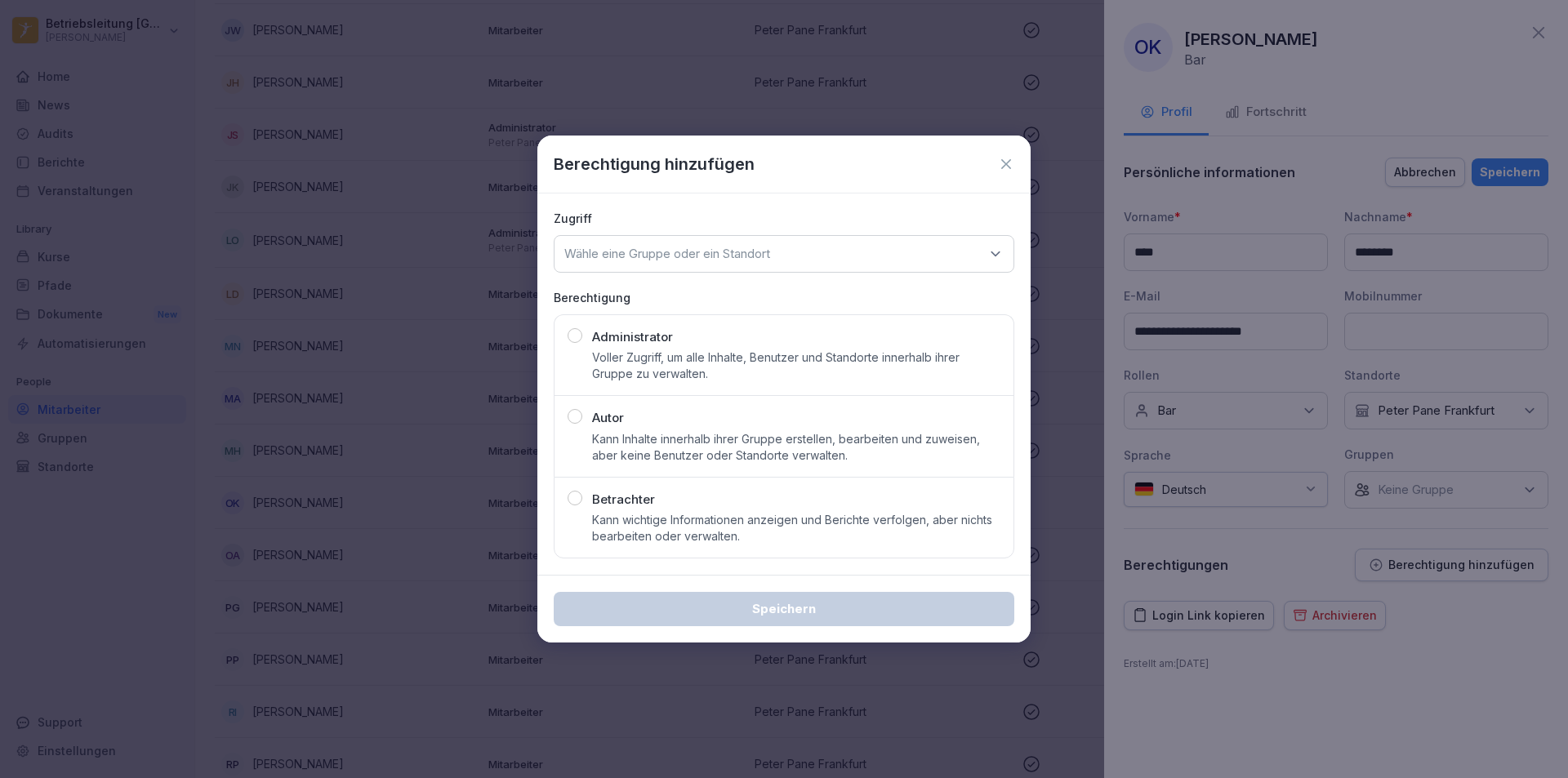
click at [1004, 166] on icon at bounding box center [1006, 164] width 10 height 10
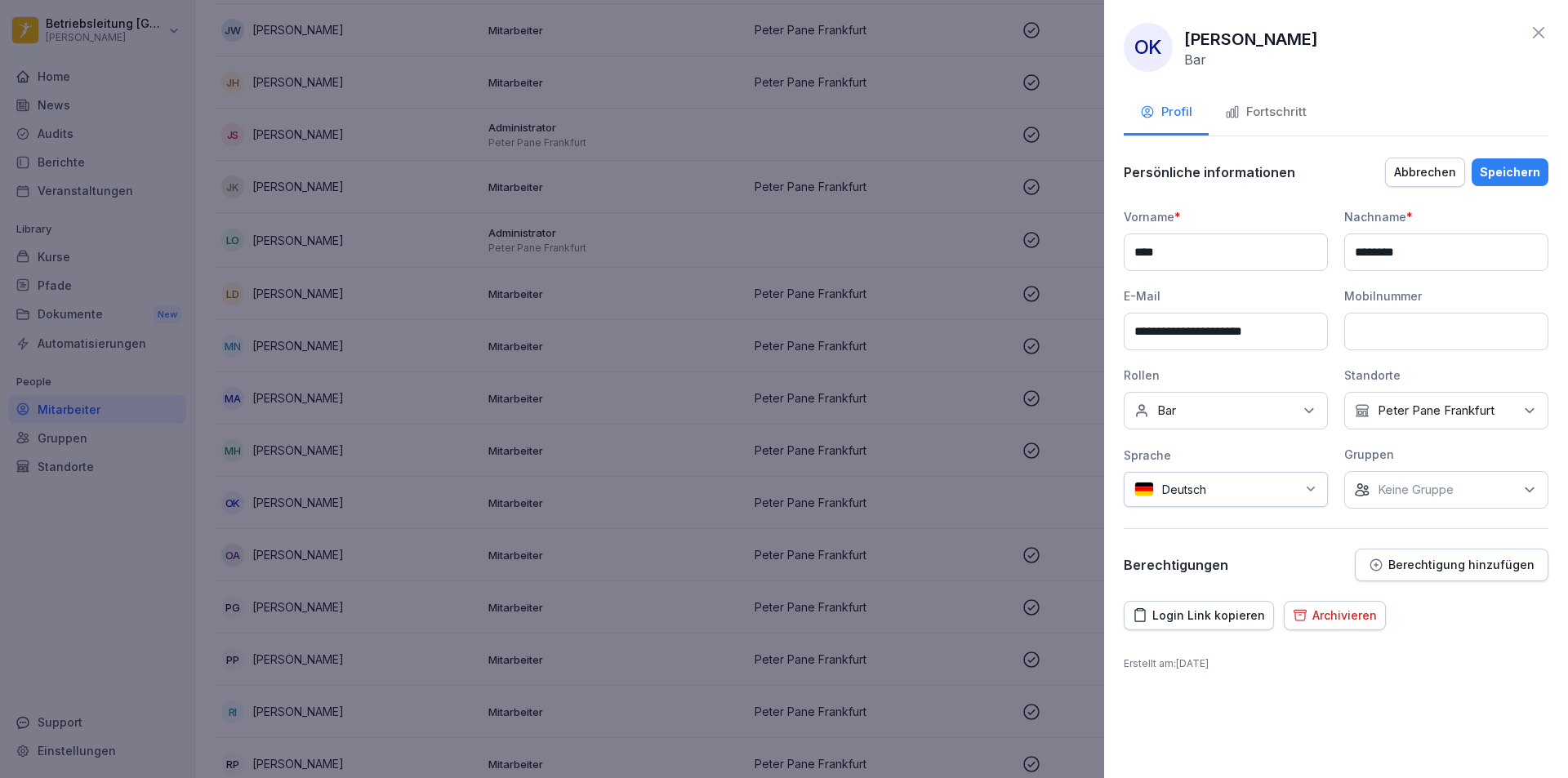
click at [1511, 172] on div "Speichern" at bounding box center [1510, 172] width 61 height 18
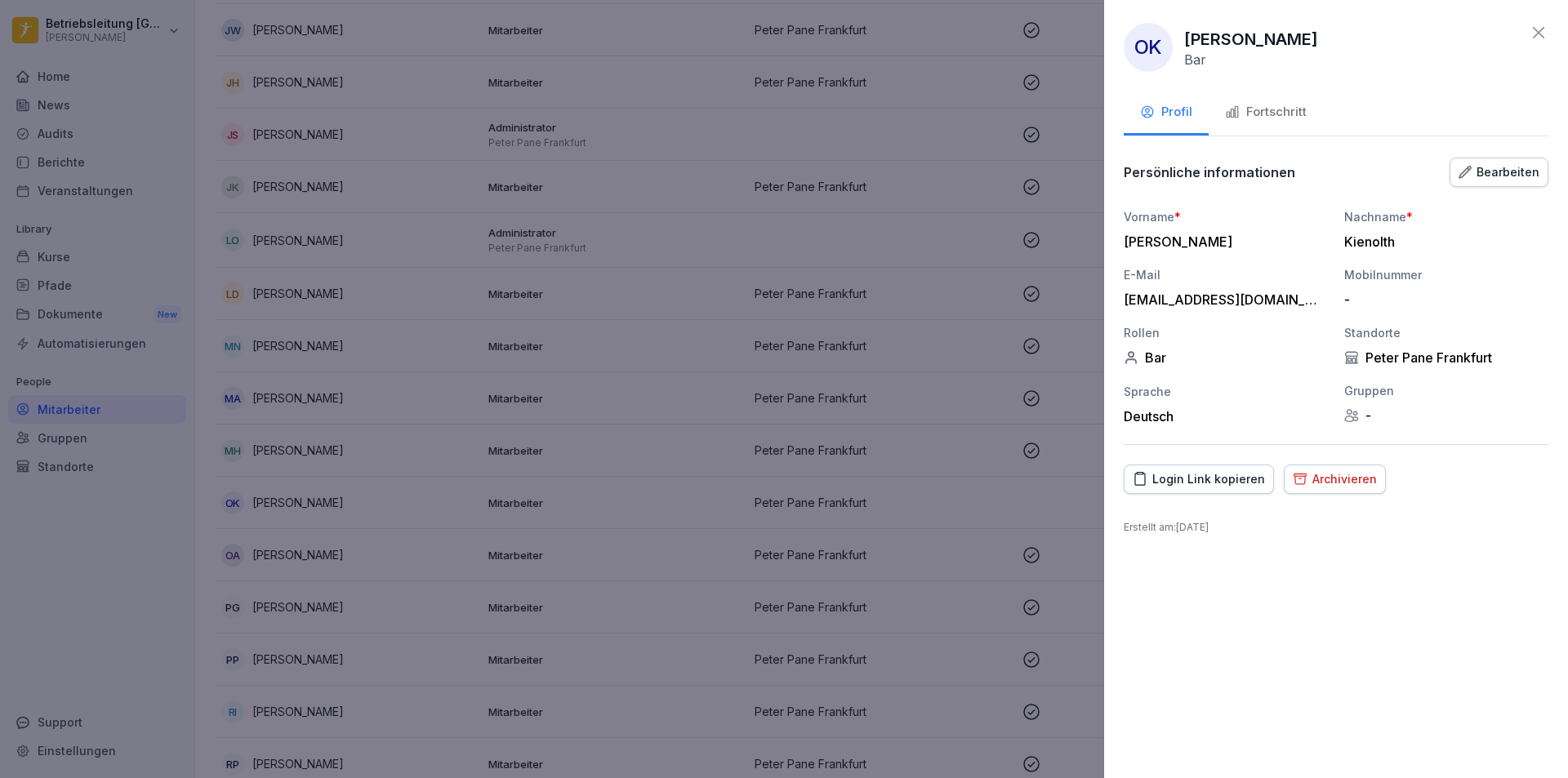
click at [1263, 120] on div "Fortschritt" at bounding box center [1266, 111] width 82 height 19
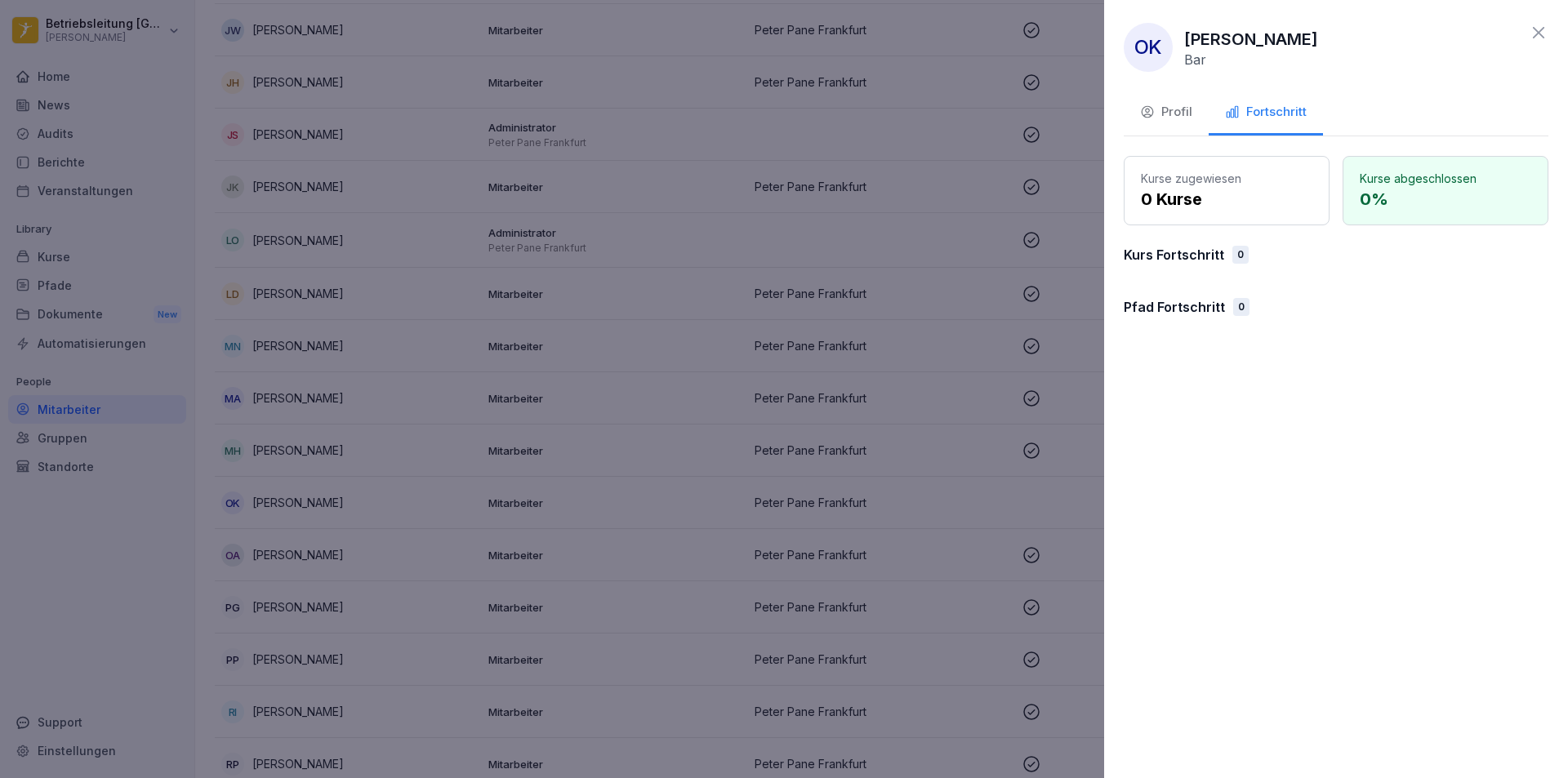
click at [1172, 113] on div "Profil" at bounding box center [1166, 111] width 53 height 19
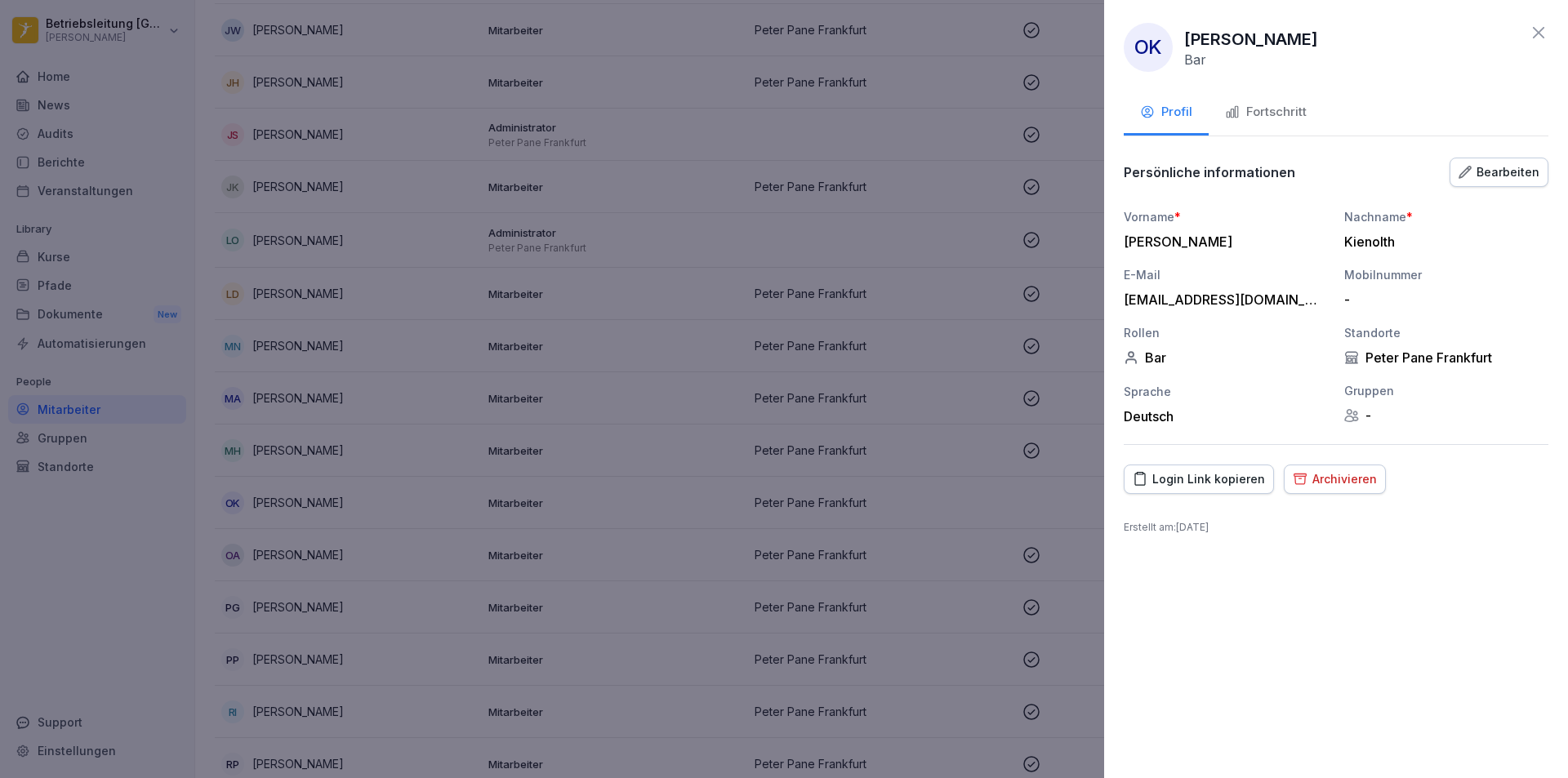
click at [618, 390] on div at bounding box center [784, 389] width 1568 height 778
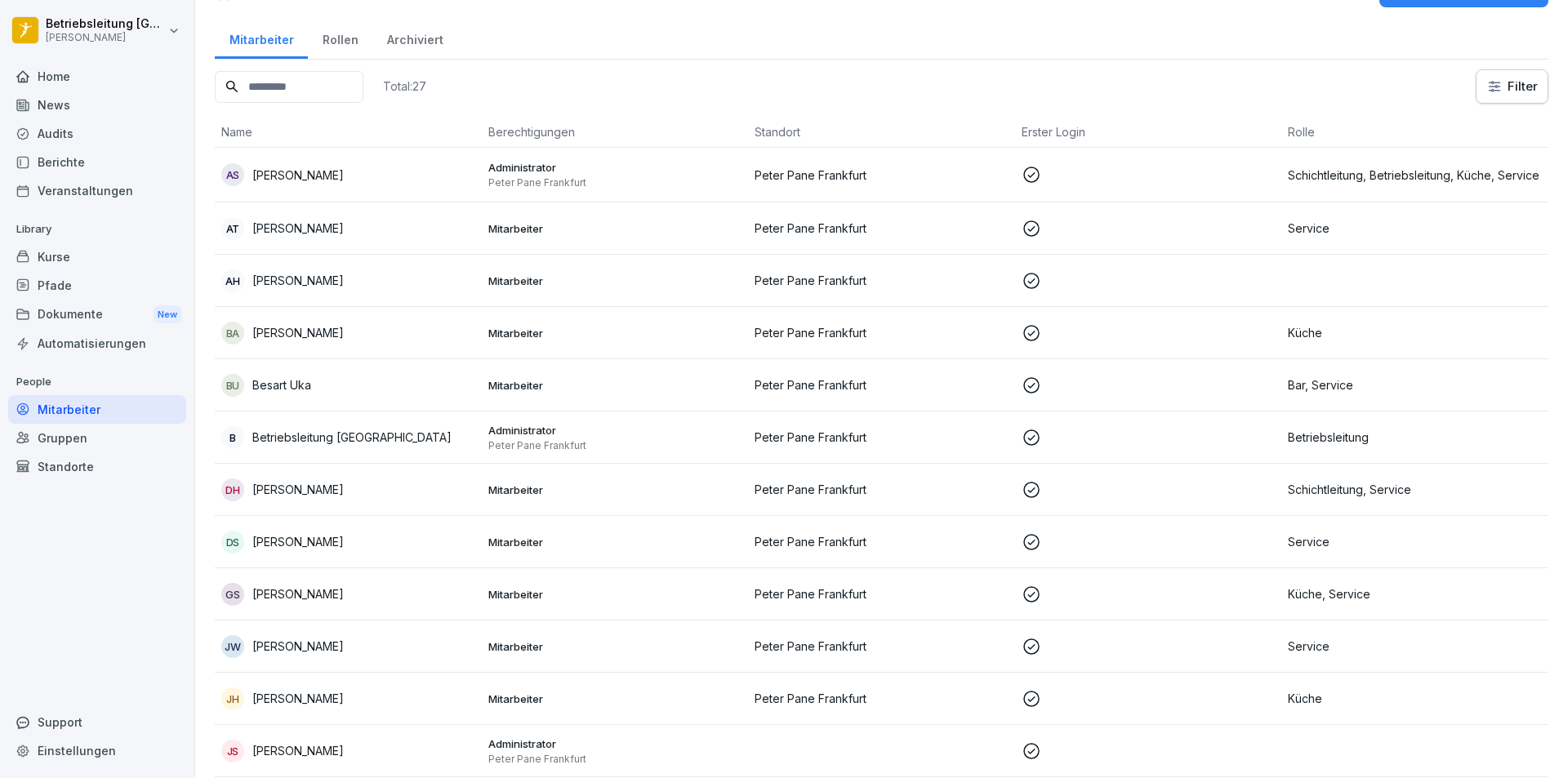
scroll to position [0, 0]
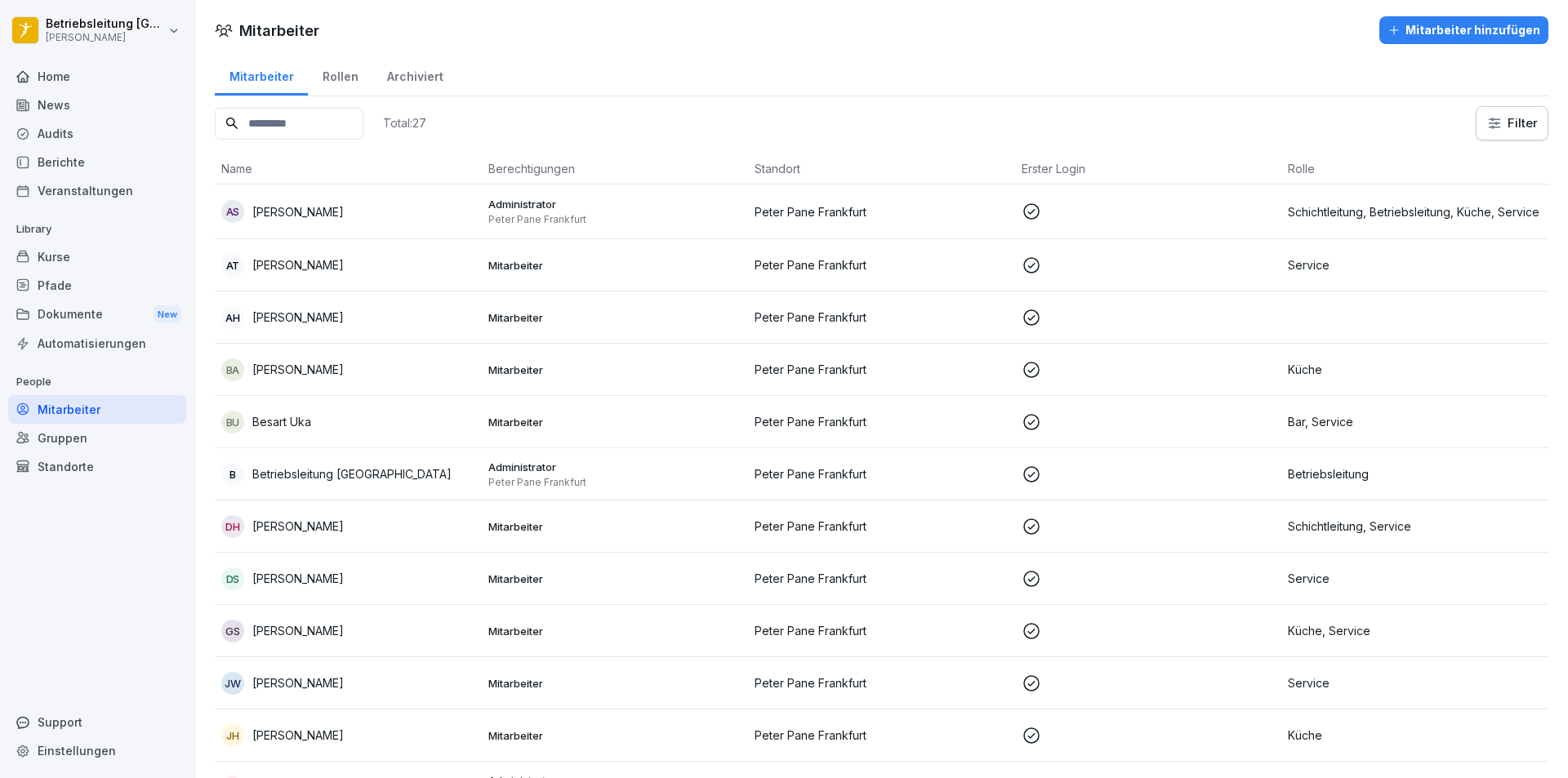
click at [508, 321] on p "Mitarbeiter" at bounding box center [615, 317] width 254 height 15
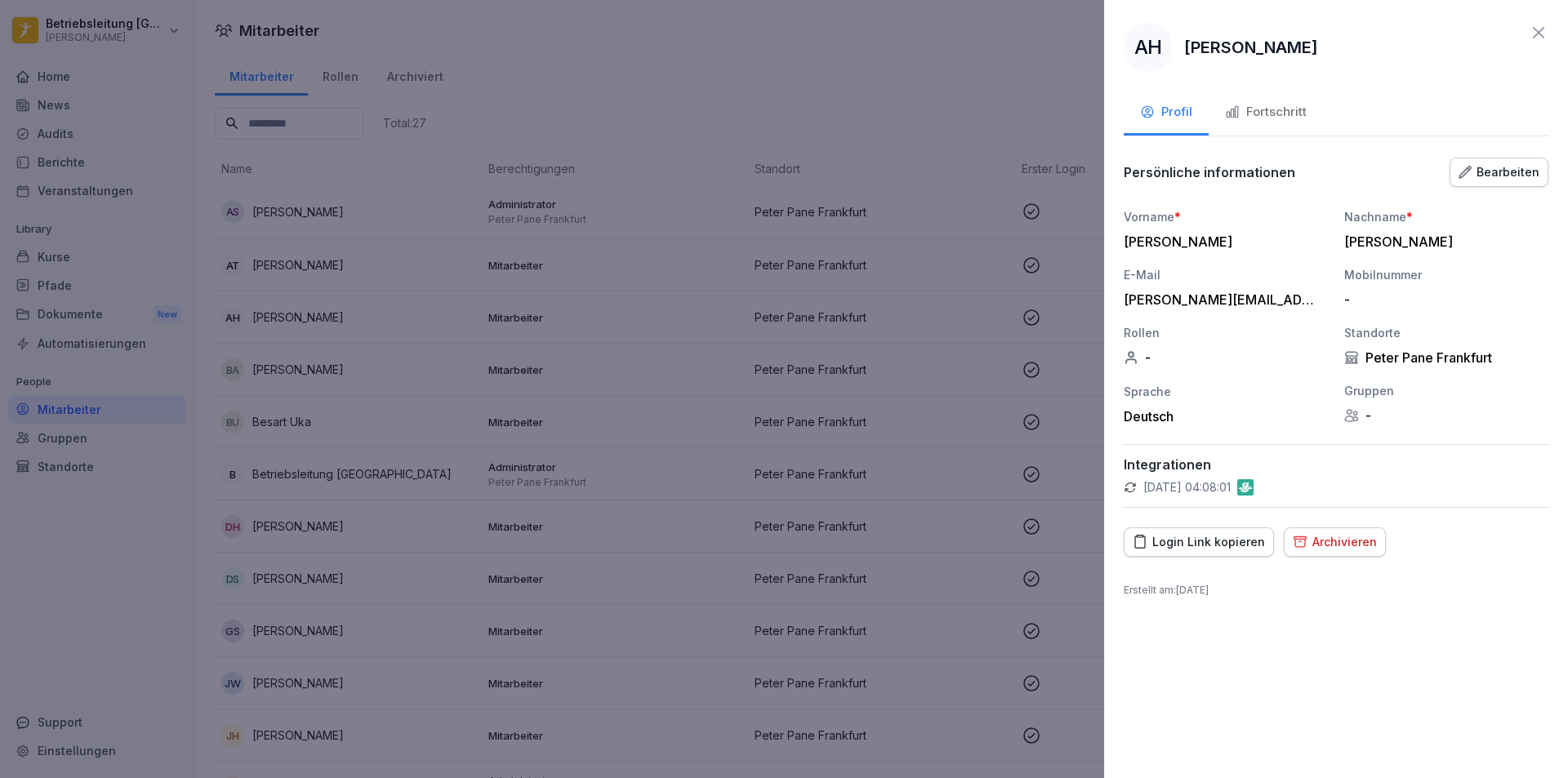
click at [1316, 543] on div "Archivieren" at bounding box center [1335, 542] width 85 height 18
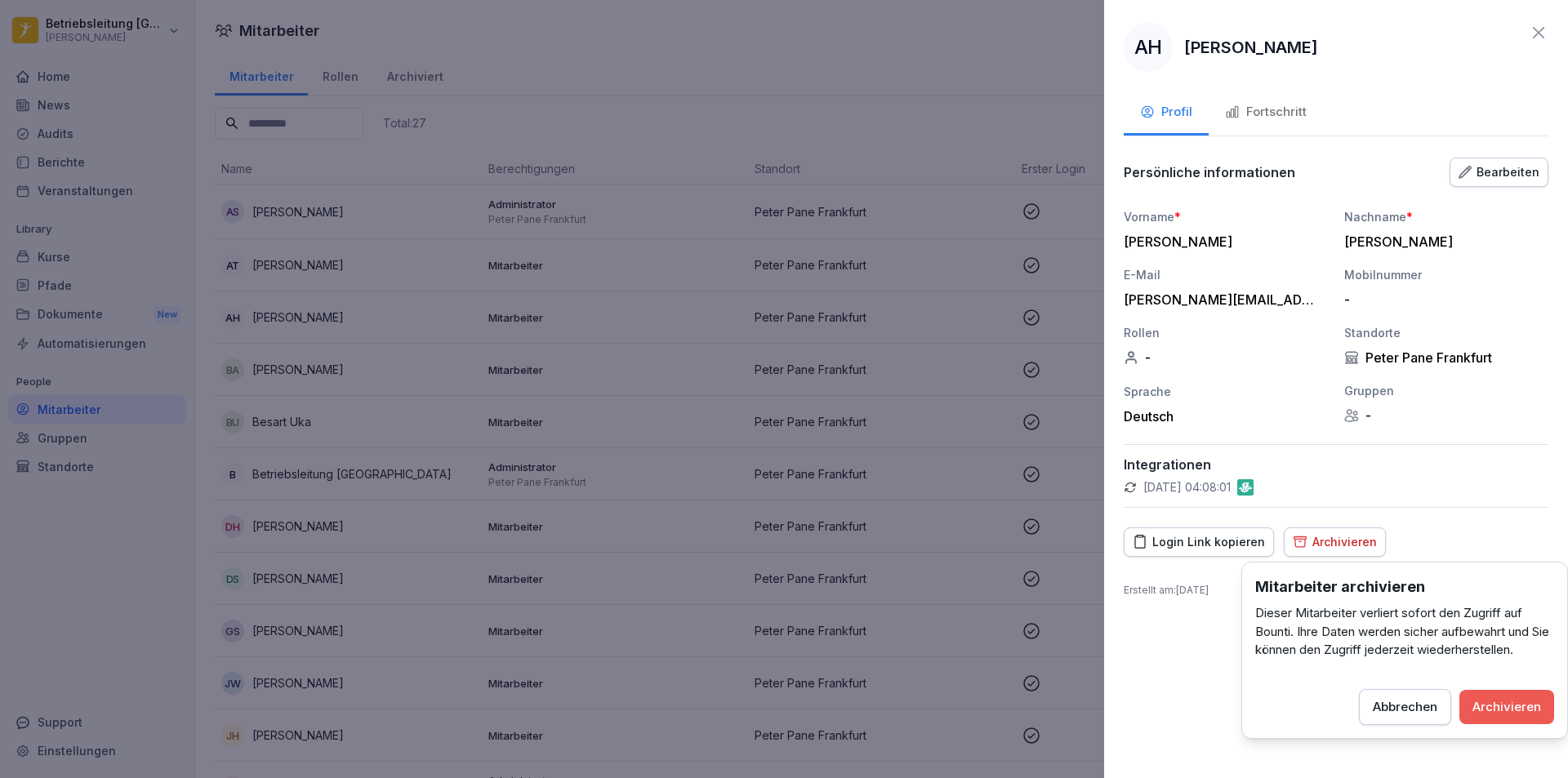
click at [1513, 712] on div "Archivieren" at bounding box center [1506, 707] width 69 height 18
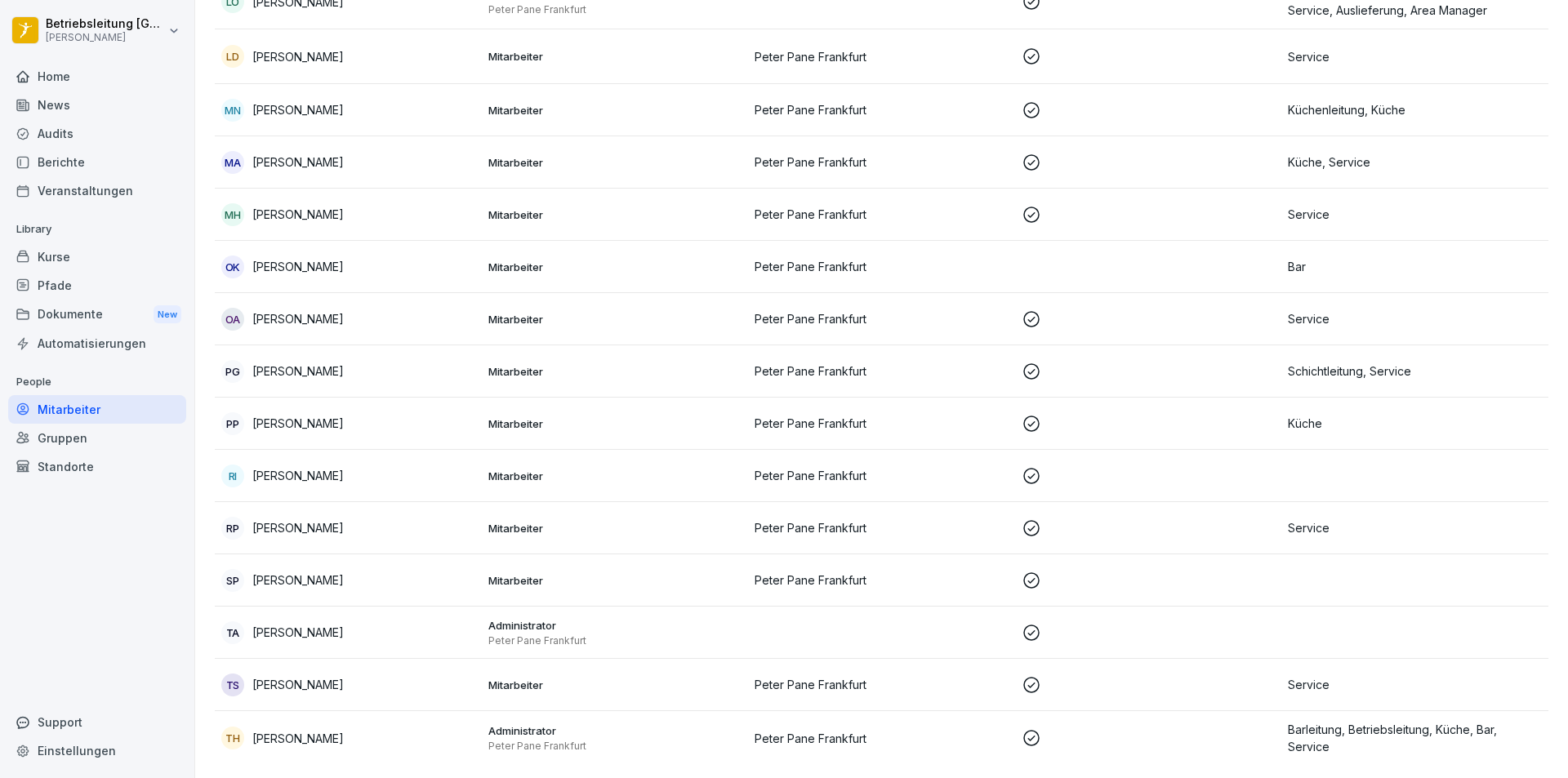
scroll to position [852, 0]
click at [794, 258] on p "Peter Pane Frankfurt" at bounding box center [882, 266] width 254 height 17
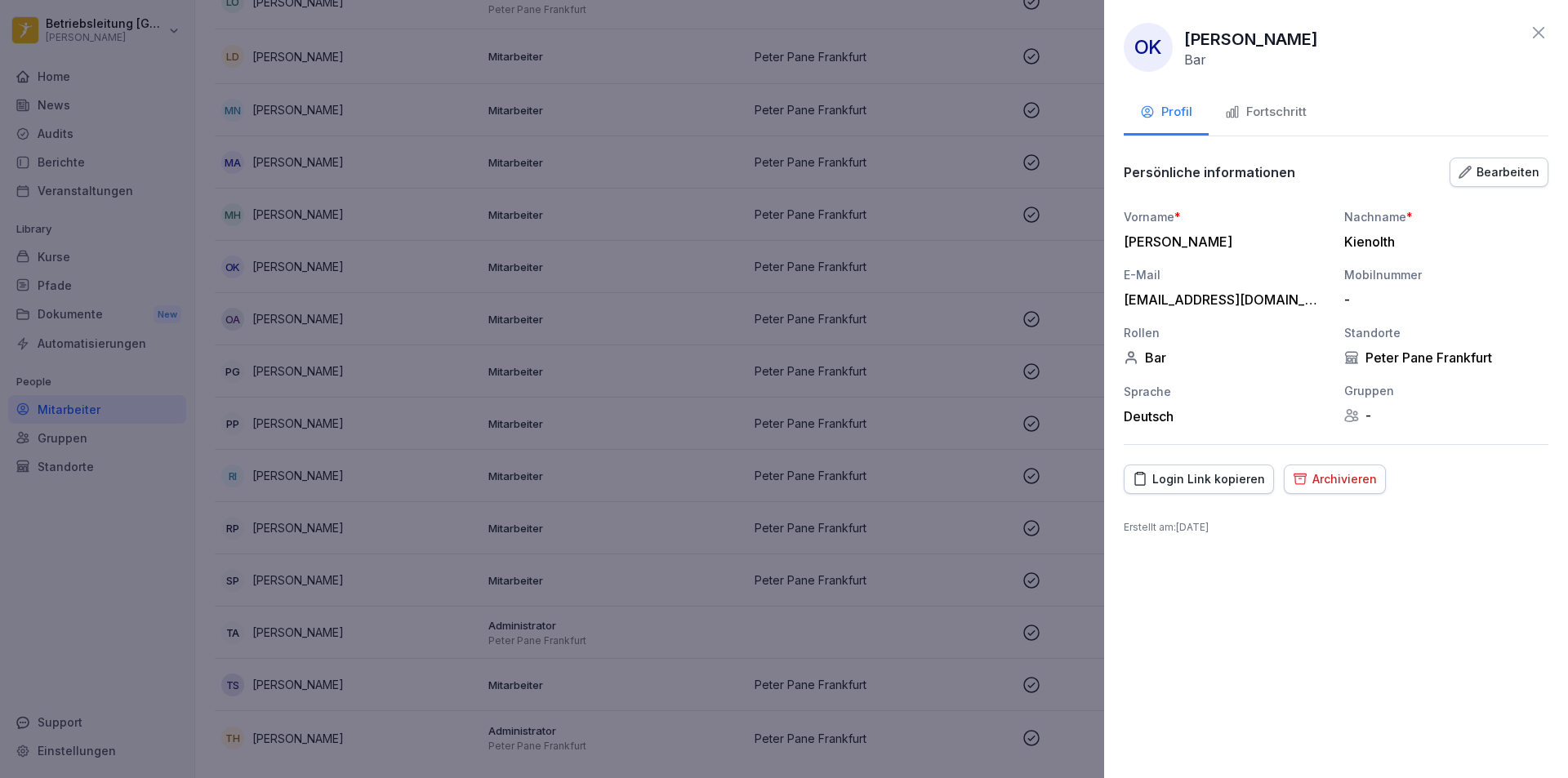
click at [1267, 117] on div "Fortschritt" at bounding box center [1266, 111] width 82 height 19
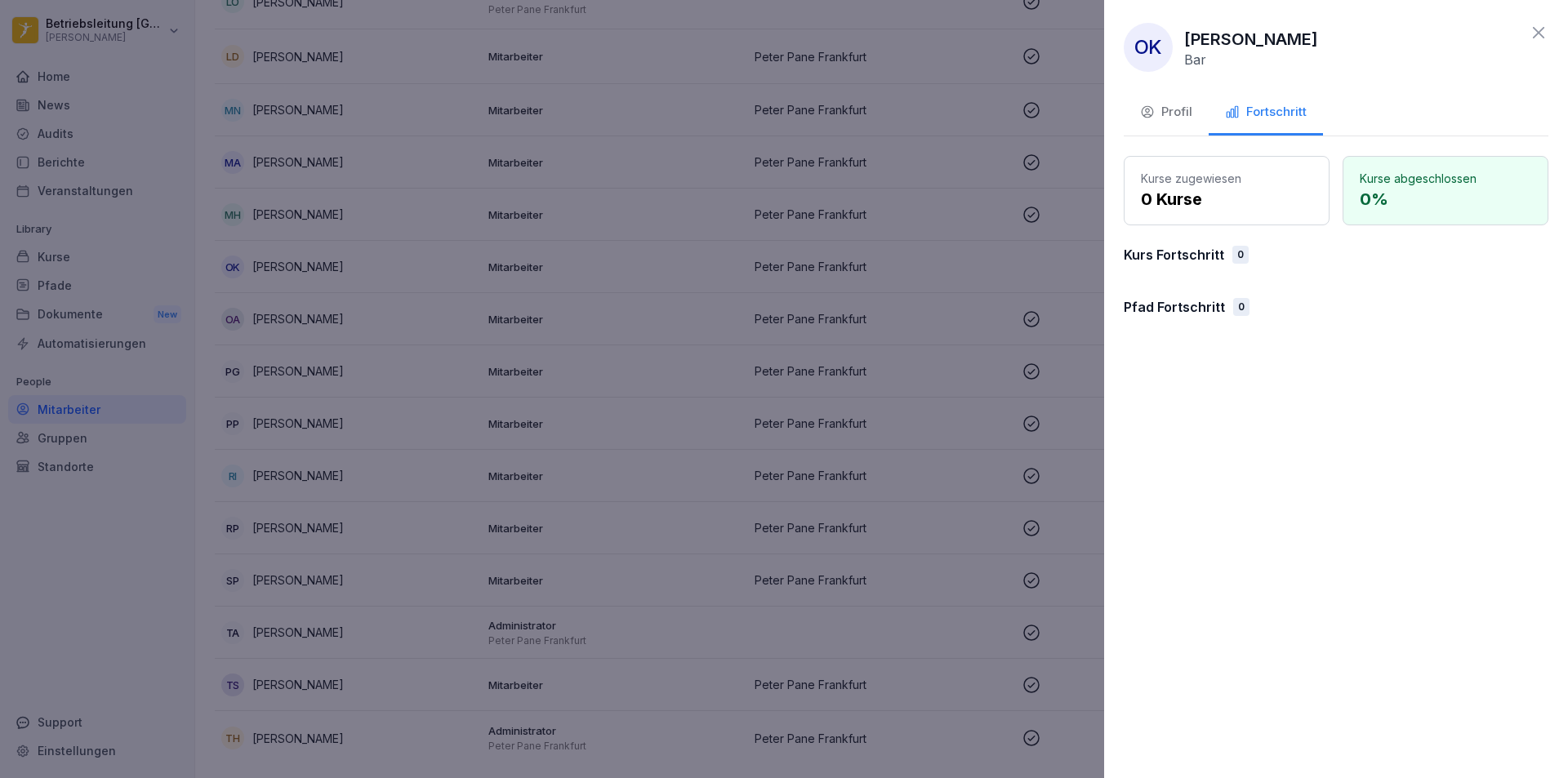
click at [1243, 200] on p "0 Kurse" at bounding box center [1227, 199] width 171 height 25
click at [1428, 201] on p "0 %" at bounding box center [1446, 199] width 171 height 25
click at [1184, 104] on div "Profil" at bounding box center [1166, 111] width 53 height 19
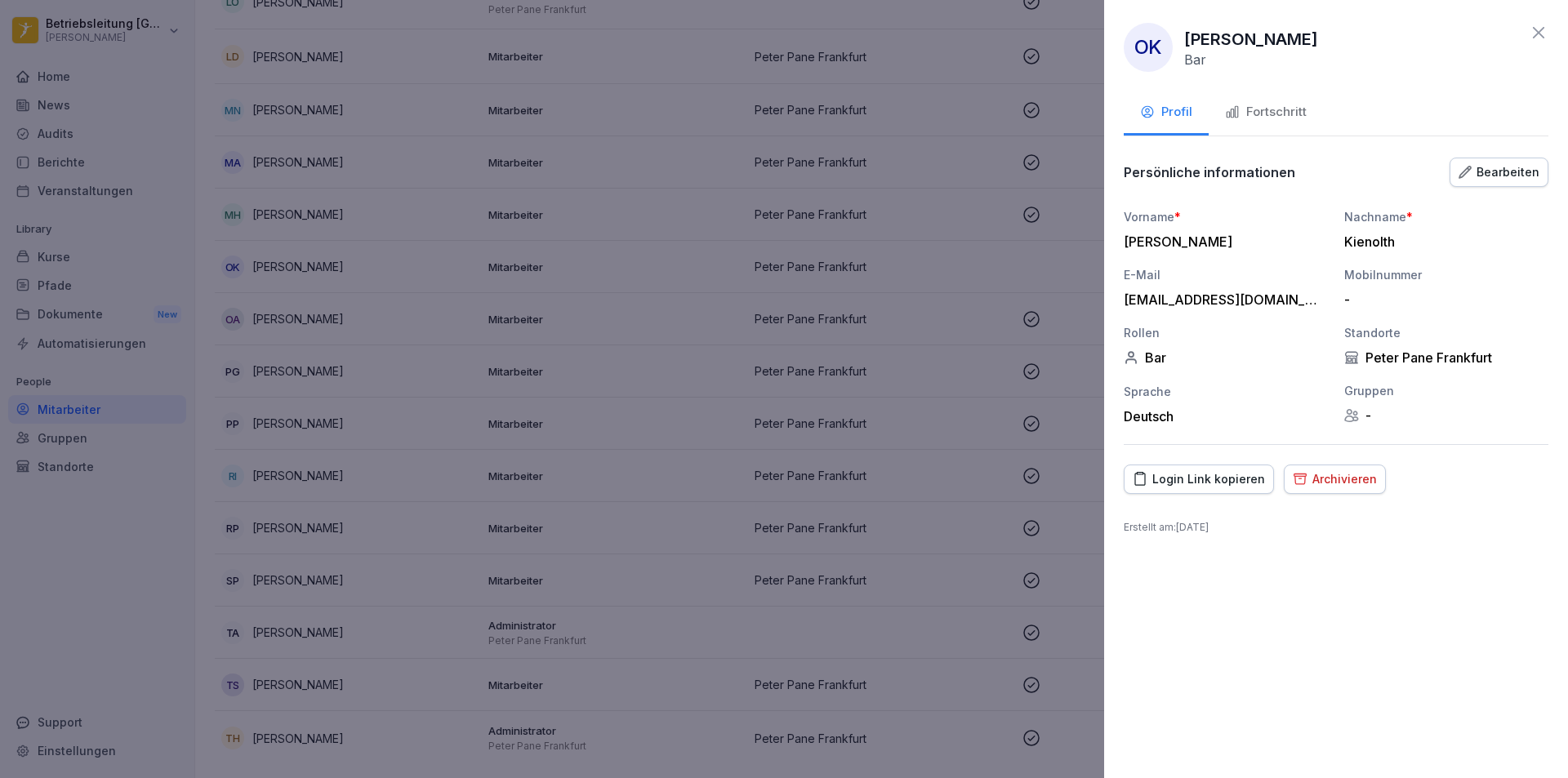
click at [1267, 122] on button "Fortschritt" at bounding box center [1266, 113] width 114 height 44
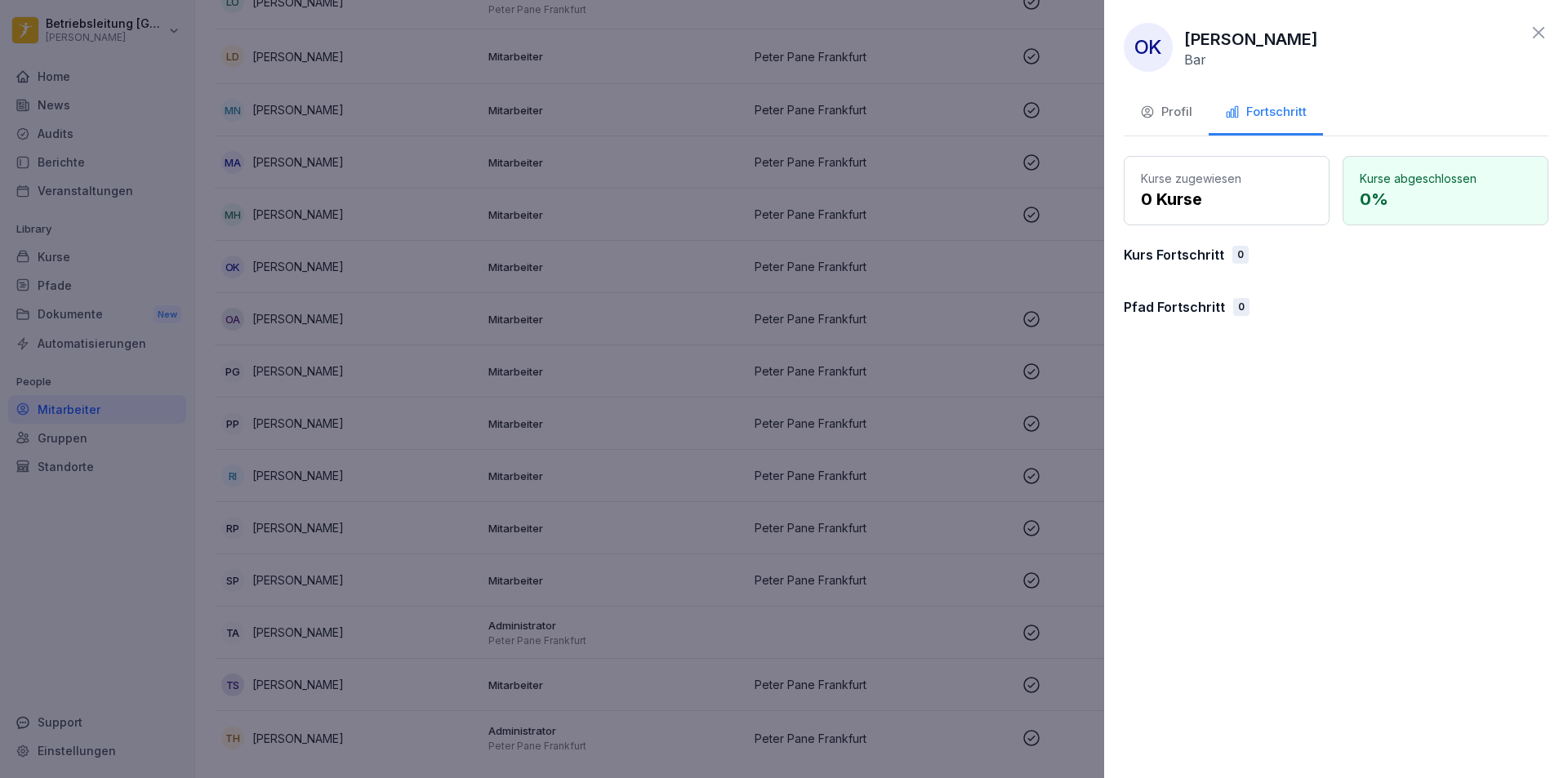
click at [328, 339] on div at bounding box center [784, 389] width 1568 height 778
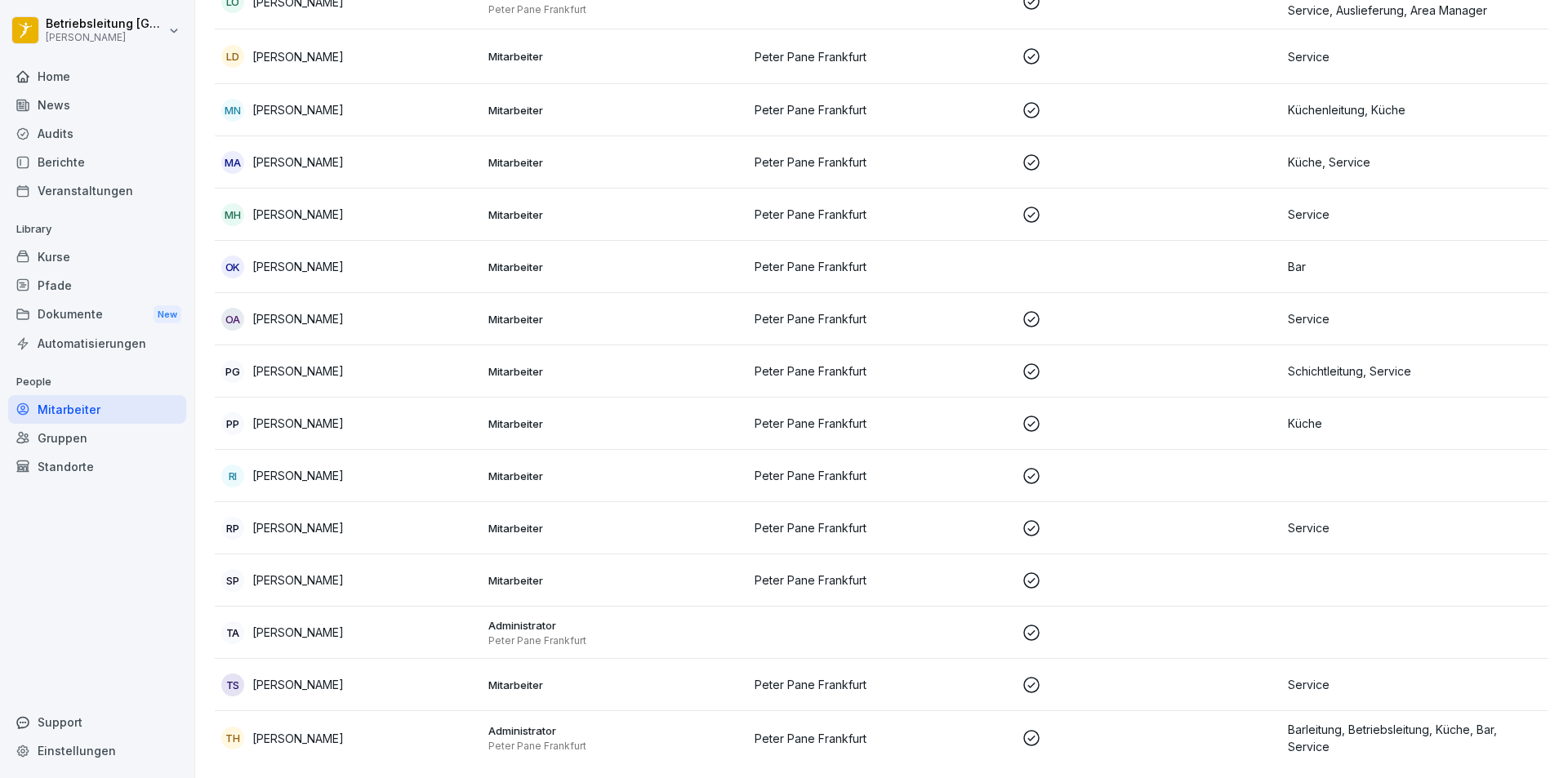
click at [40, 249] on div "Kurse" at bounding box center [97, 257] width 178 height 29
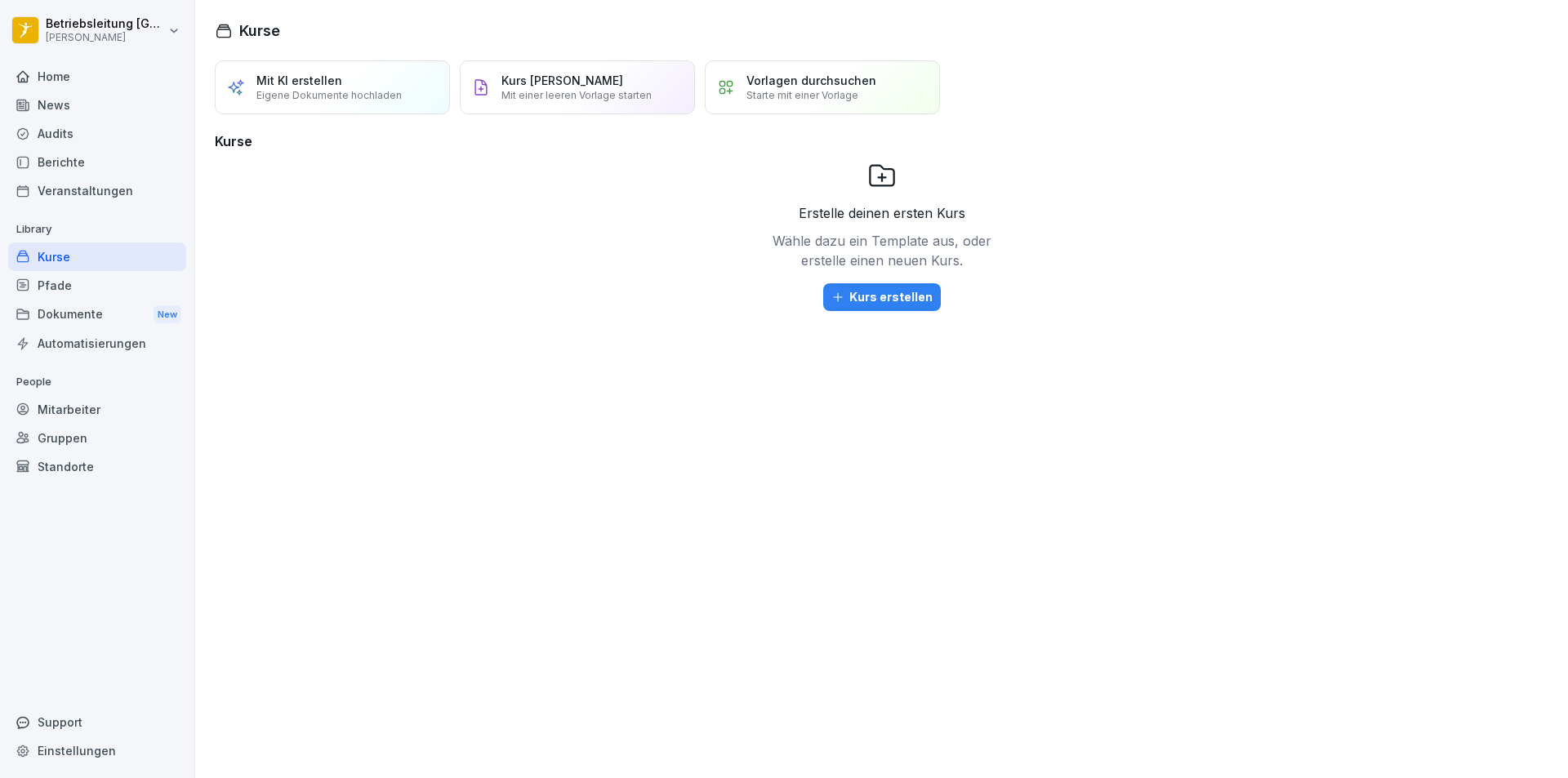
click at [845, 94] on p "Starte mit einer Vorlage" at bounding box center [802, 95] width 111 height 12
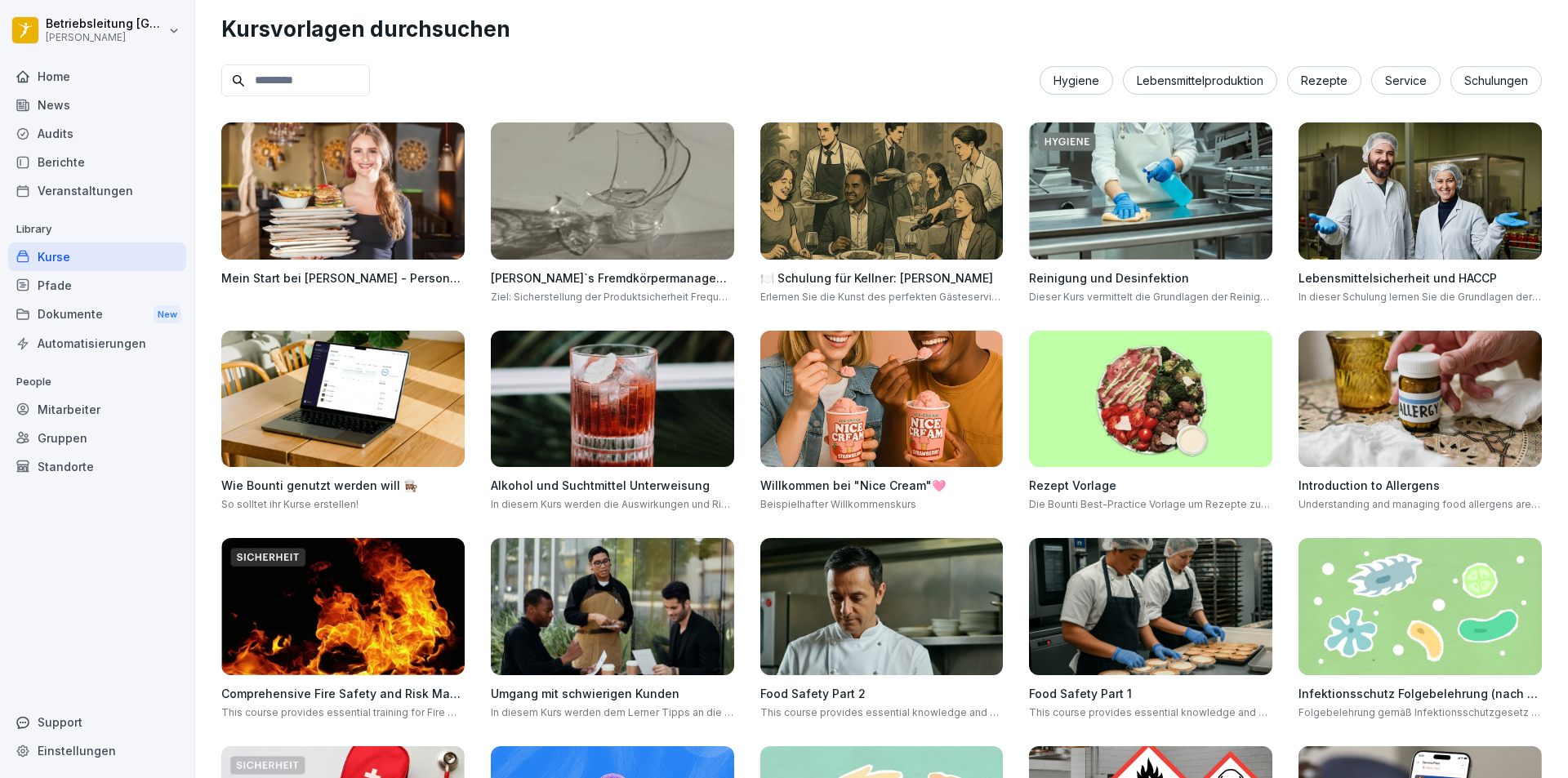
click at [78, 413] on div "Mitarbeiter" at bounding box center [97, 409] width 178 height 29
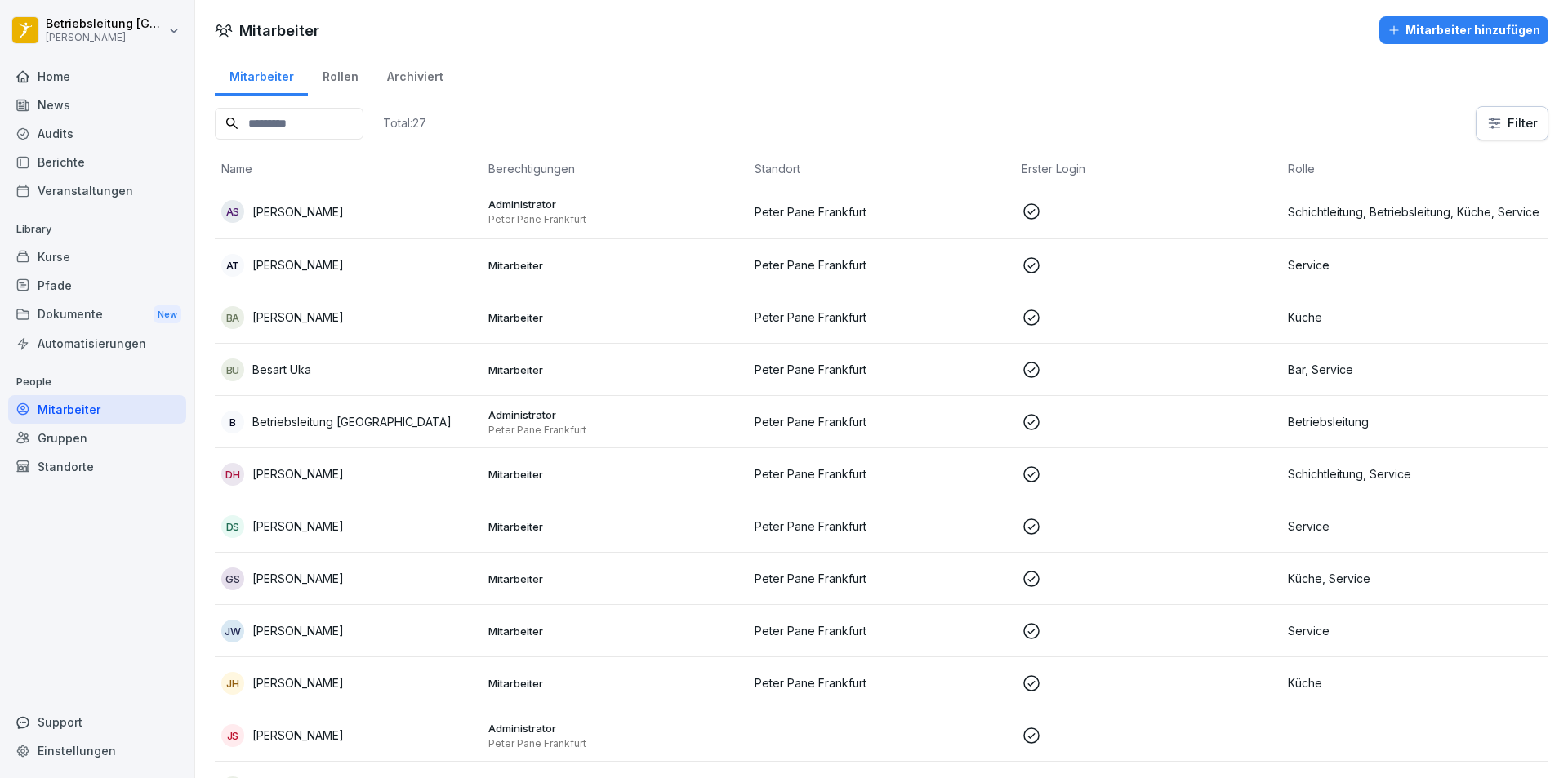
click at [76, 440] on div "Gruppen" at bounding box center [97, 438] width 178 height 29
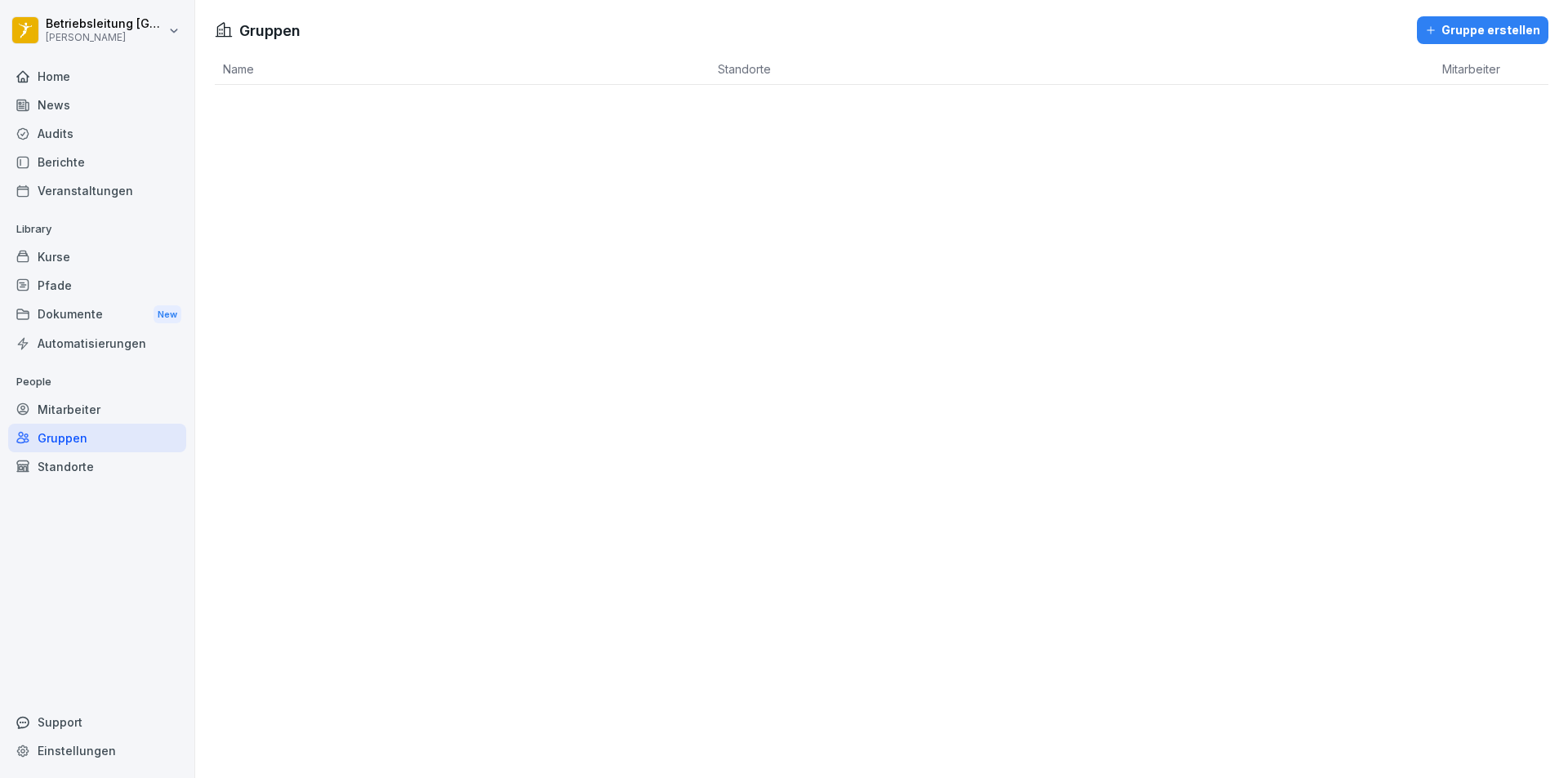
click at [82, 417] on div "Mitarbeiter" at bounding box center [97, 409] width 178 height 29
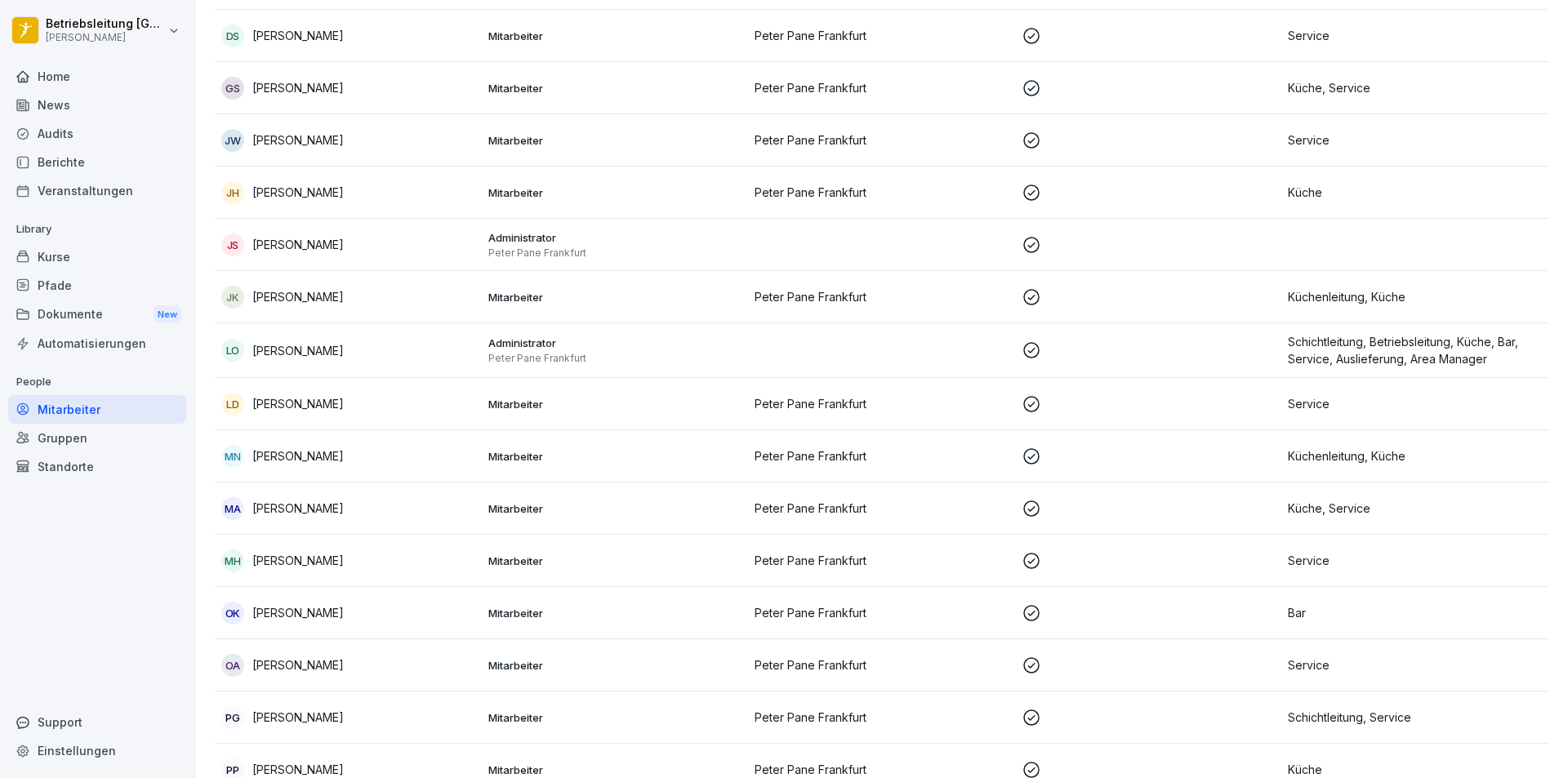
scroll to position [572, 0]
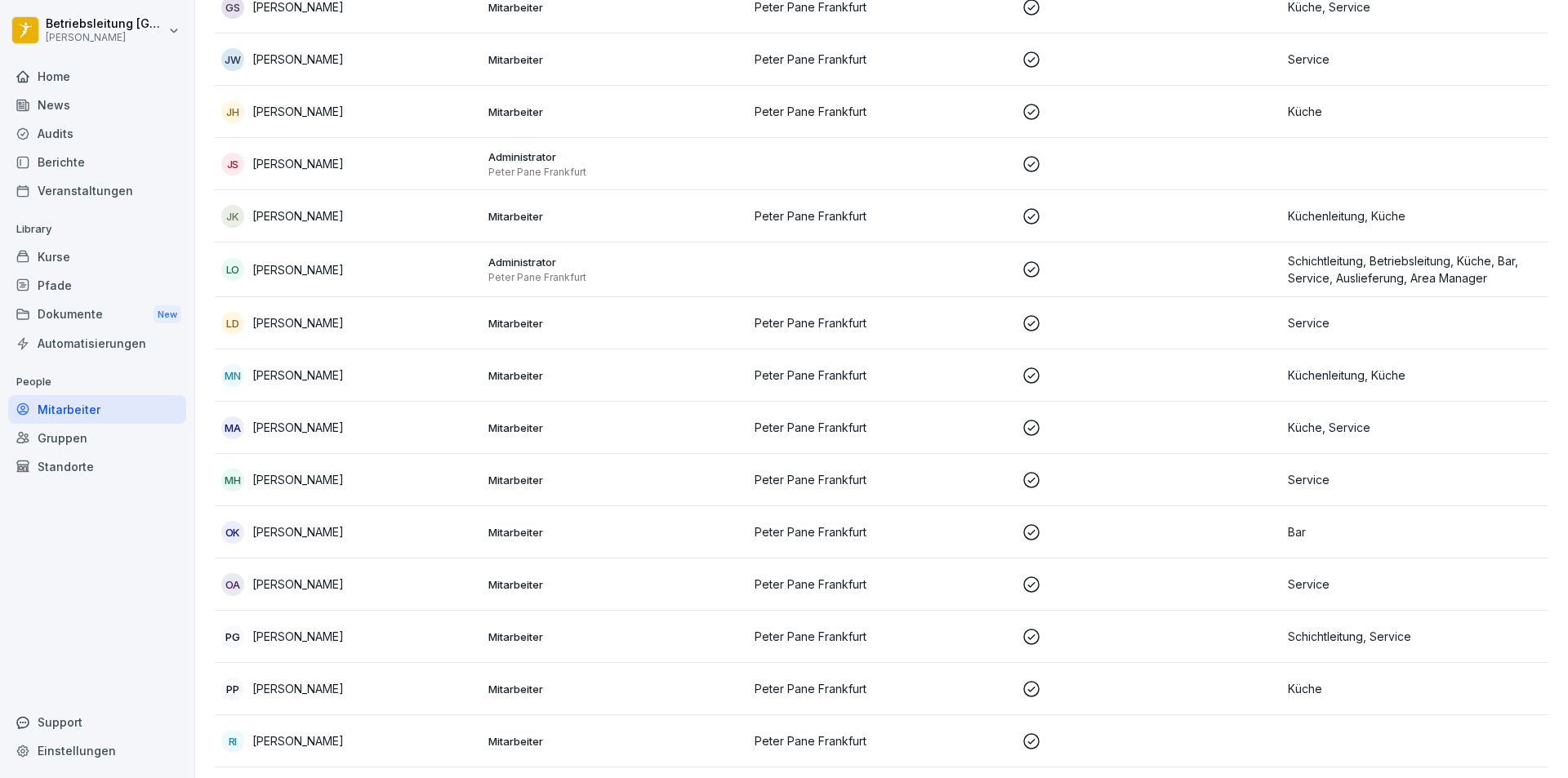
click at [784, 537] on p "Peter Pane Frankfurt" at bounding box center [882, 531] width 254 height 17
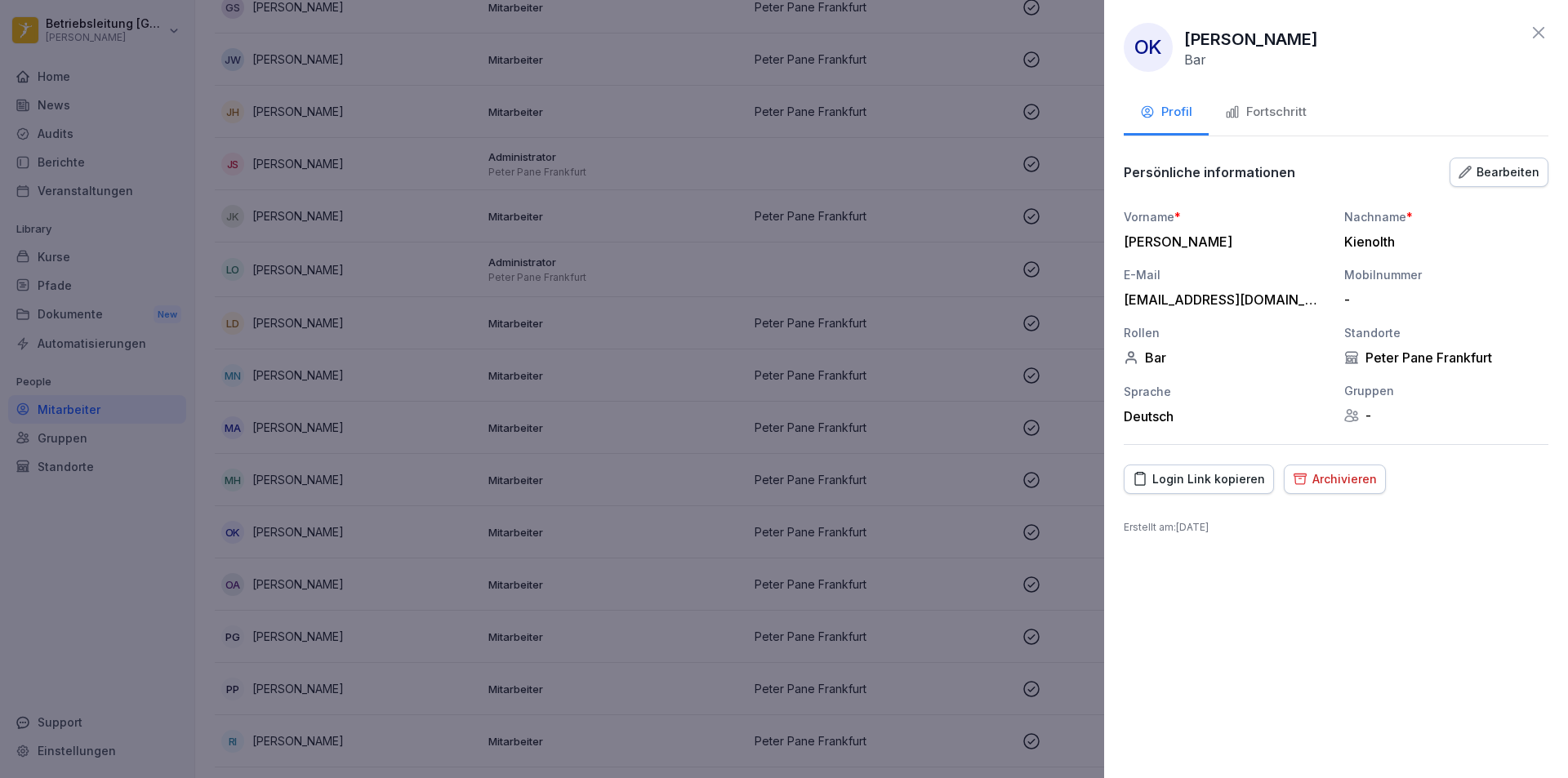
click at [1288, 113] on div "Fortschritt" at bounding box center [1266, 111] width 82 height 19
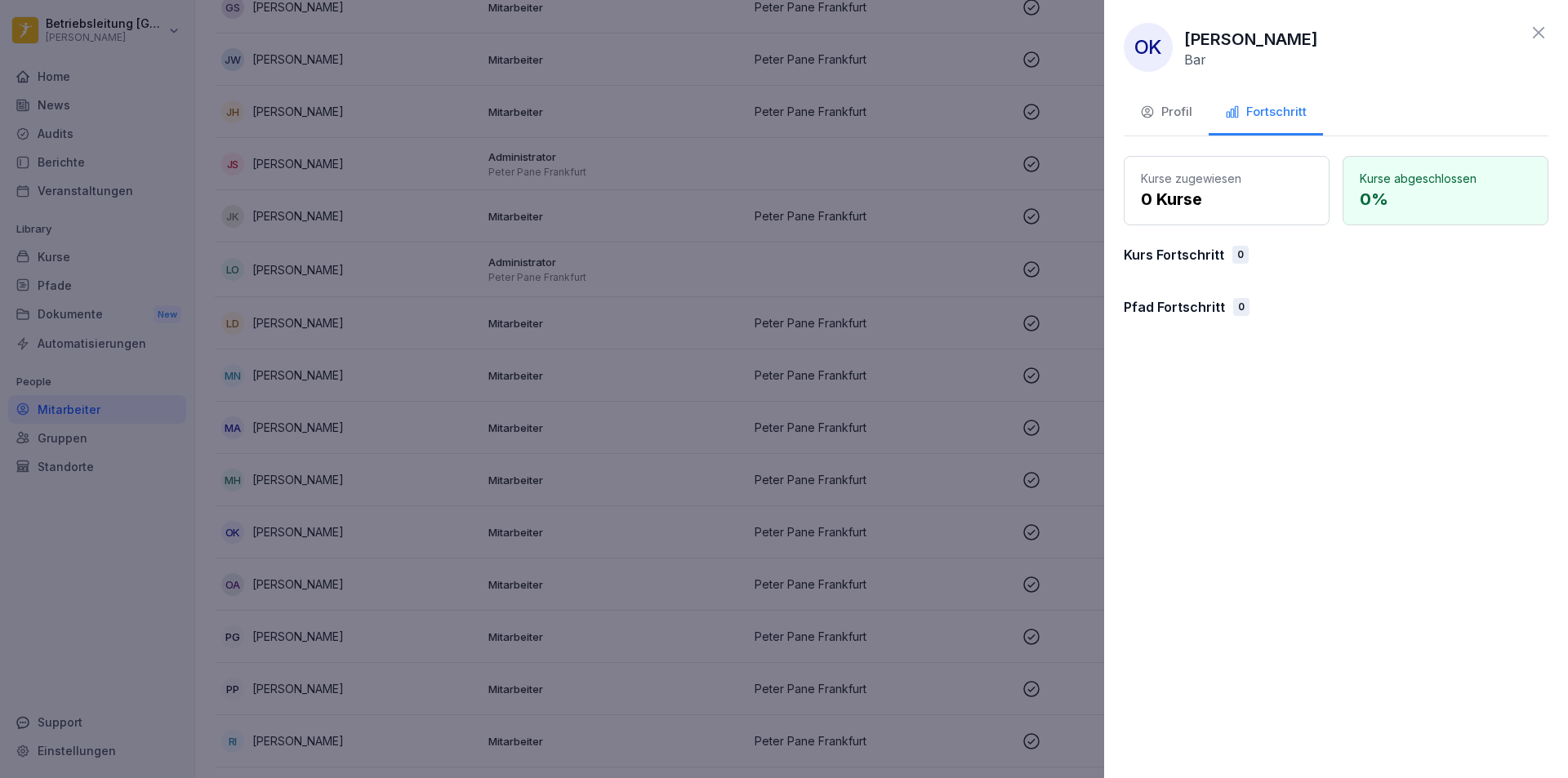
click at [1168, 198] on p "0 Kurse" at bounding box center [1227, 199] width 171 height 25
click at [1239, 198] on p "0 Kurse" at bounding box center [1227, 199] width 171 height 25
click at [1163, 110] on div "Profil" at bounding box center [1166, 111] width 53 height 19
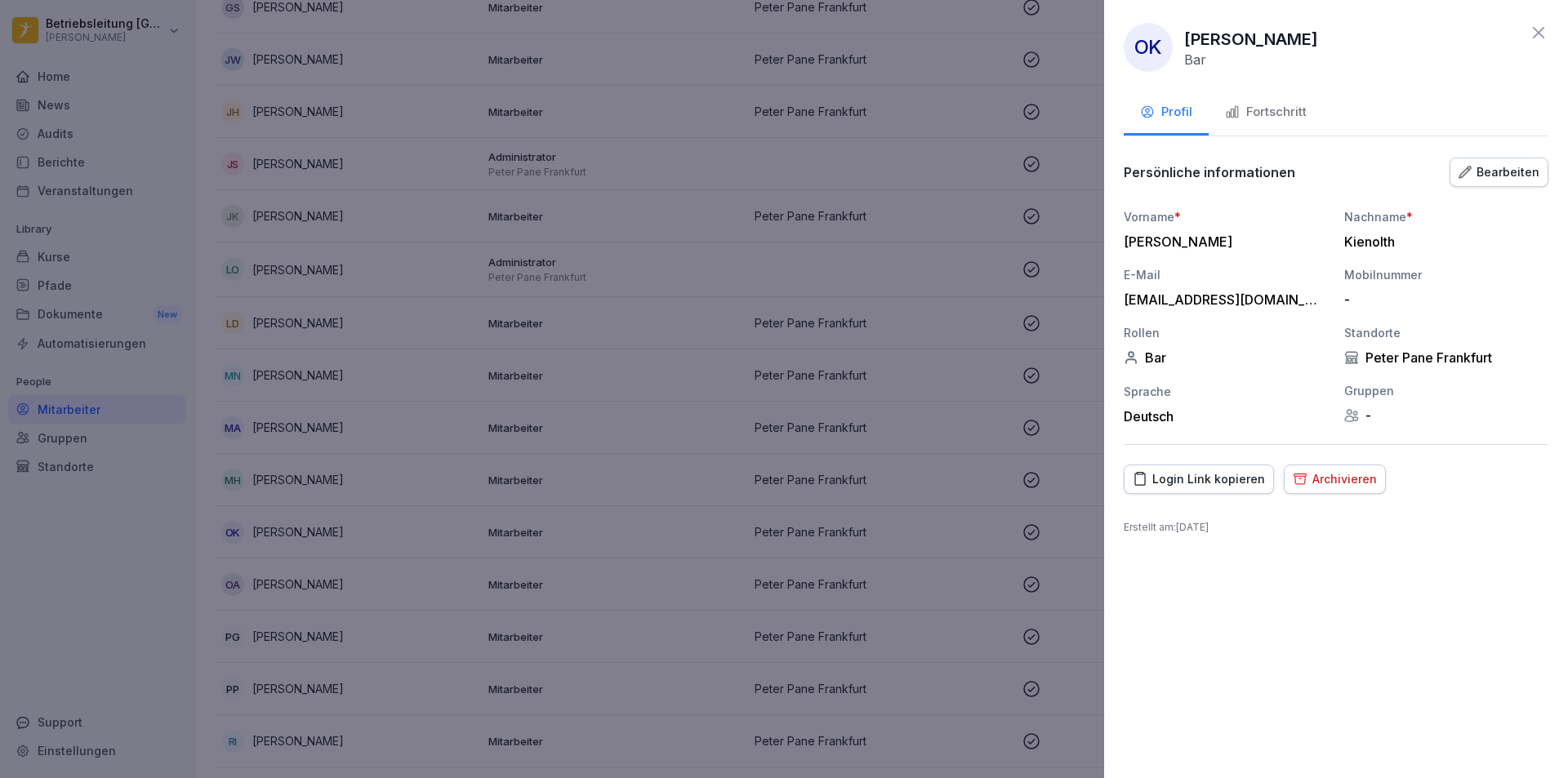
click at [1542, 30] on icon at bounding box center [1538, 32] width 11 height 11
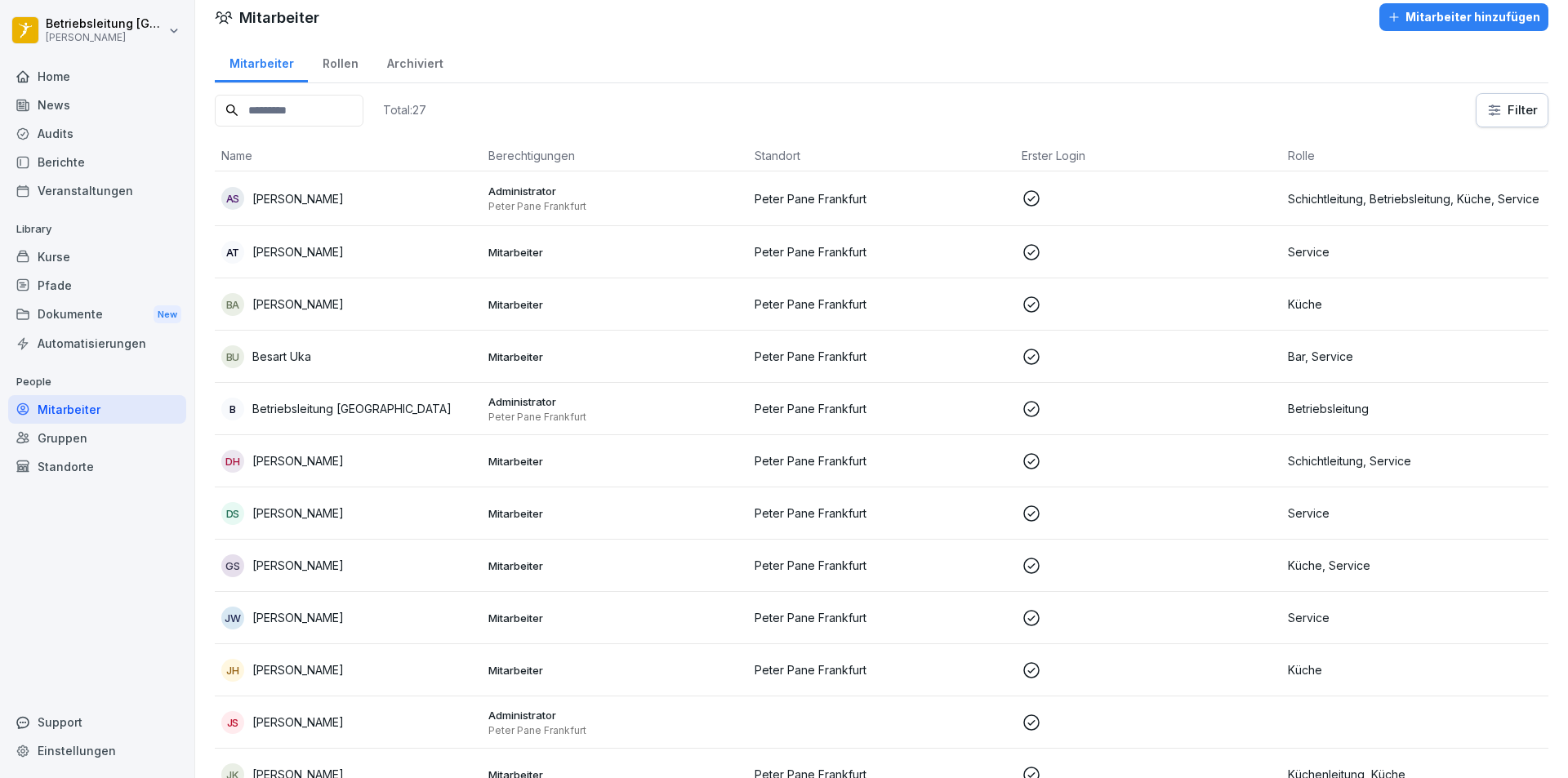
scroll to position [0, 0]
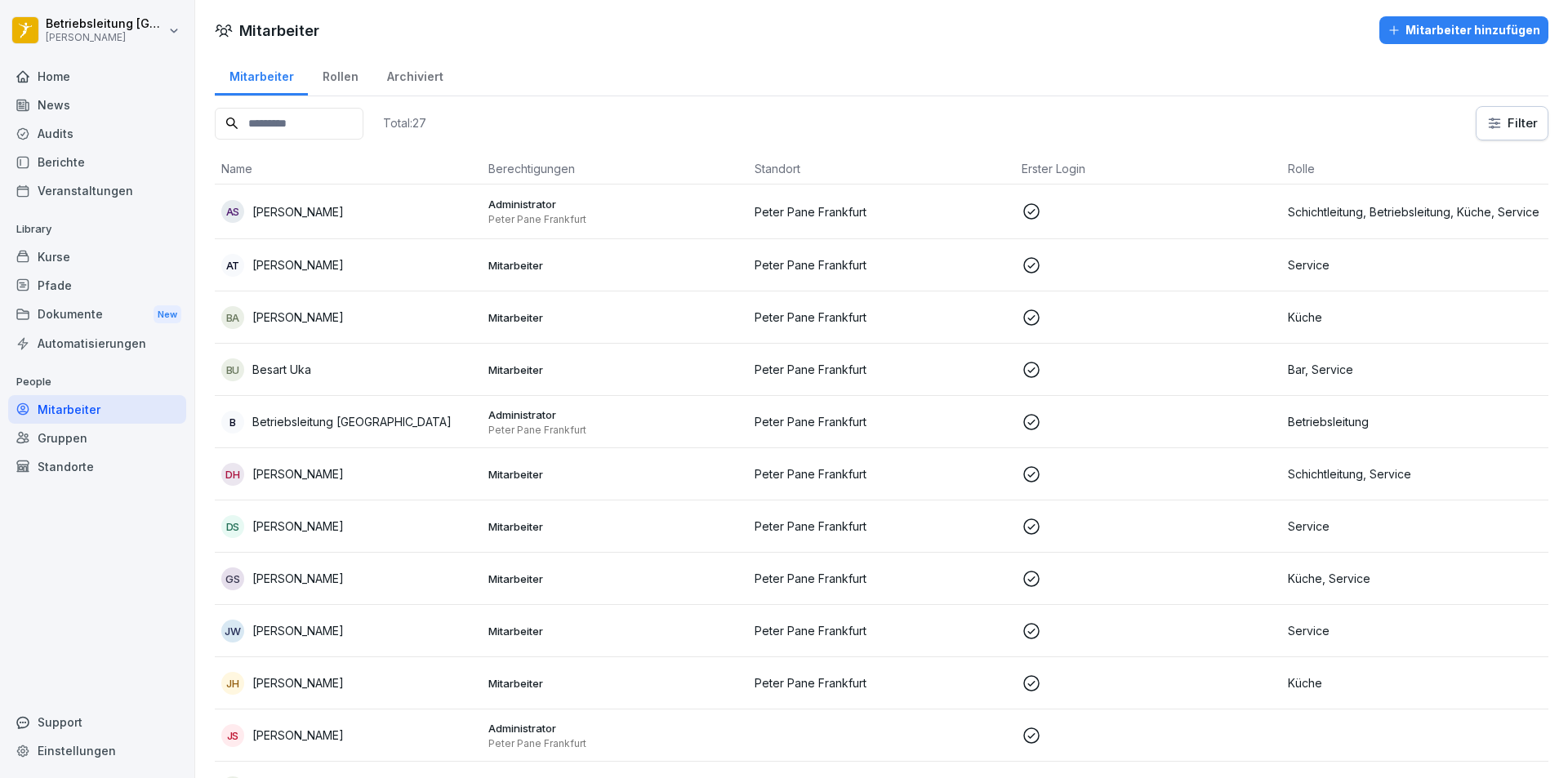
click at [71, 259] on div "Kurse" at bounding box center [97, 257] width 178 height 29
